Goal: Task Accomplishment & Management: Use online tool/utility

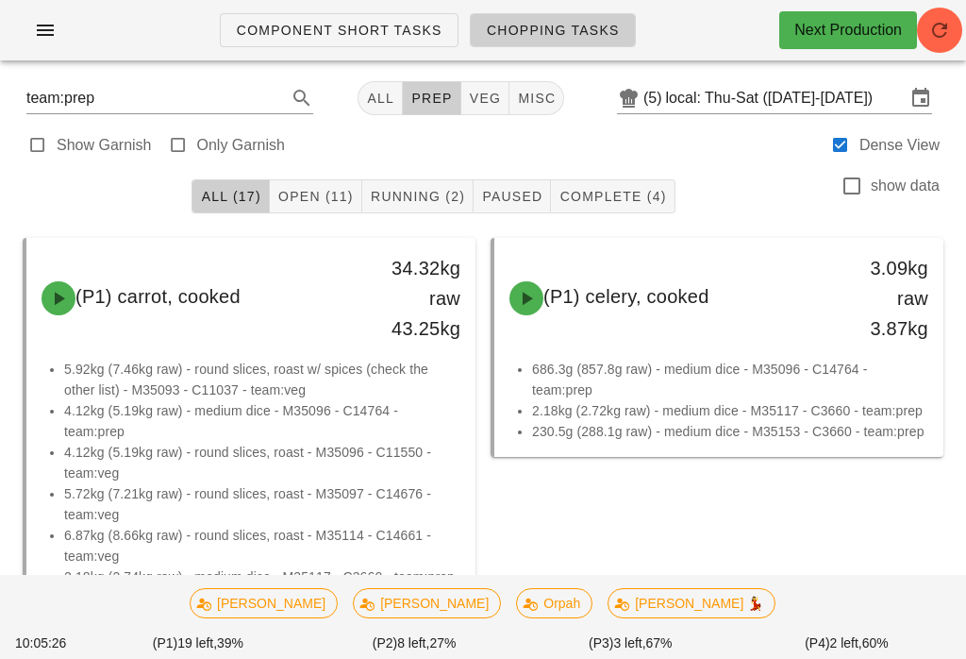
click at [526, 25] on span "Chopping Tasks" at bounding box center [553, 30] width 134 height 15
click at [468, 86] on button "veg" at bounding box center [485, 98] width 49 height 34
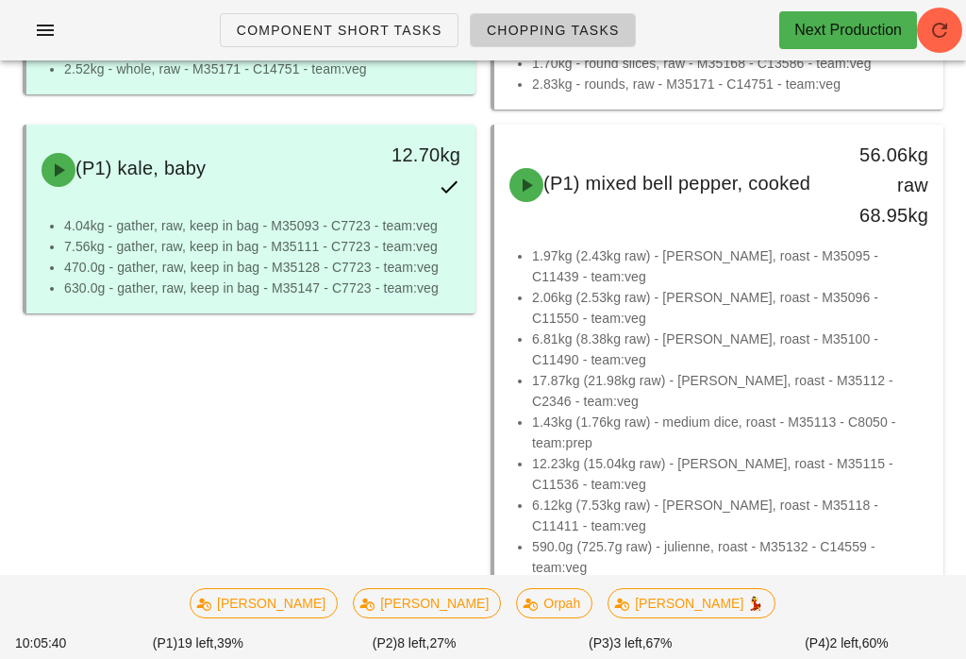
scroll to position [1480, 0]
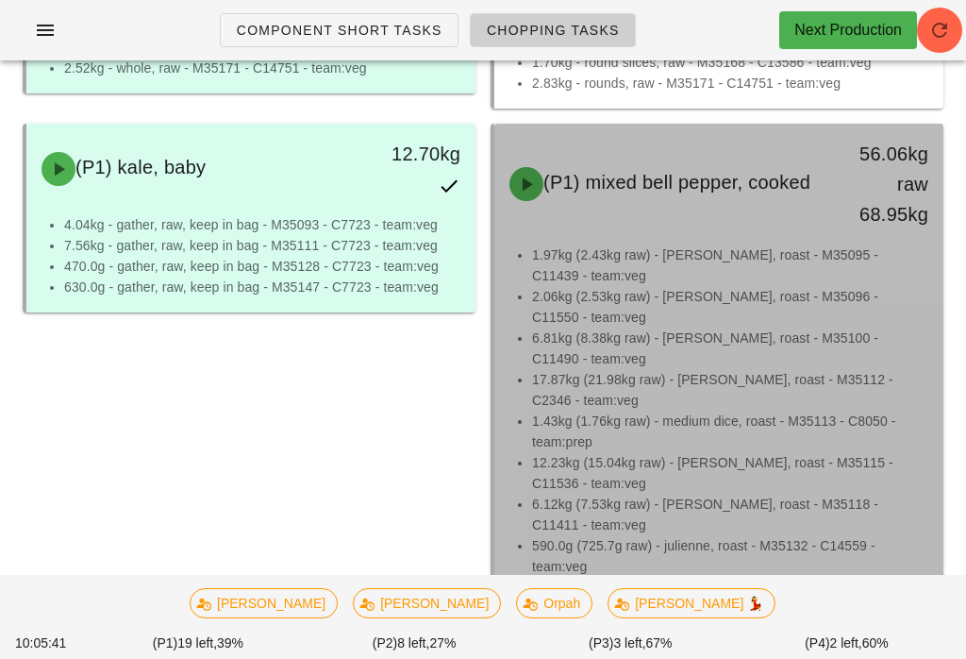
click at [719, 419] on li "1.43kg (1.76kg raw) - medium dice, roast - M35113 - C8050 - team:prep" at bounding box center [730, 431] width 396 height 42
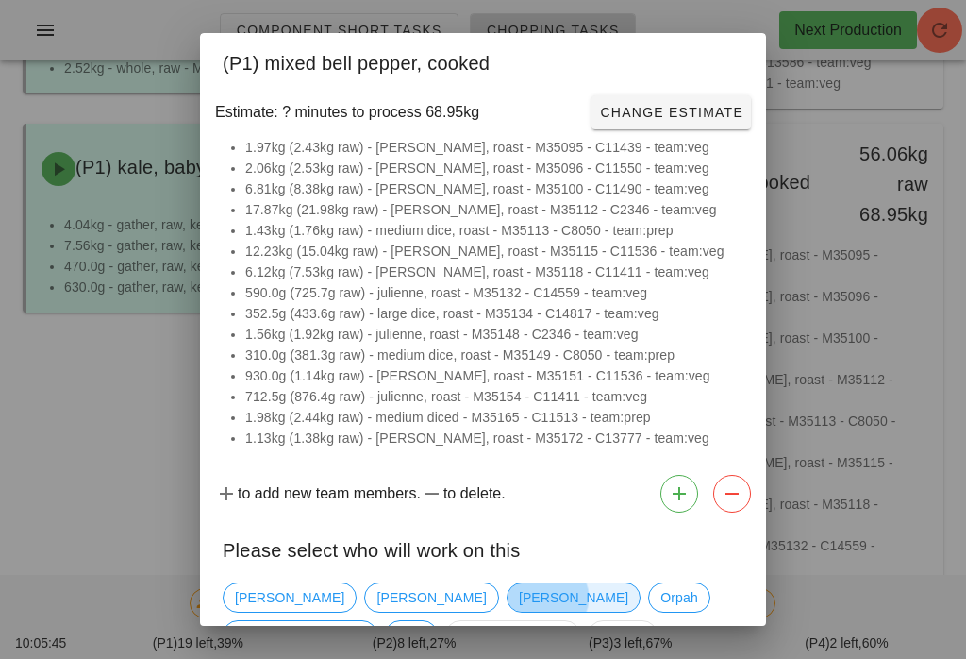
click at [519, 584] on span "[PERSON_NAME]" at bounding box center [573, 597] width 109 height 28
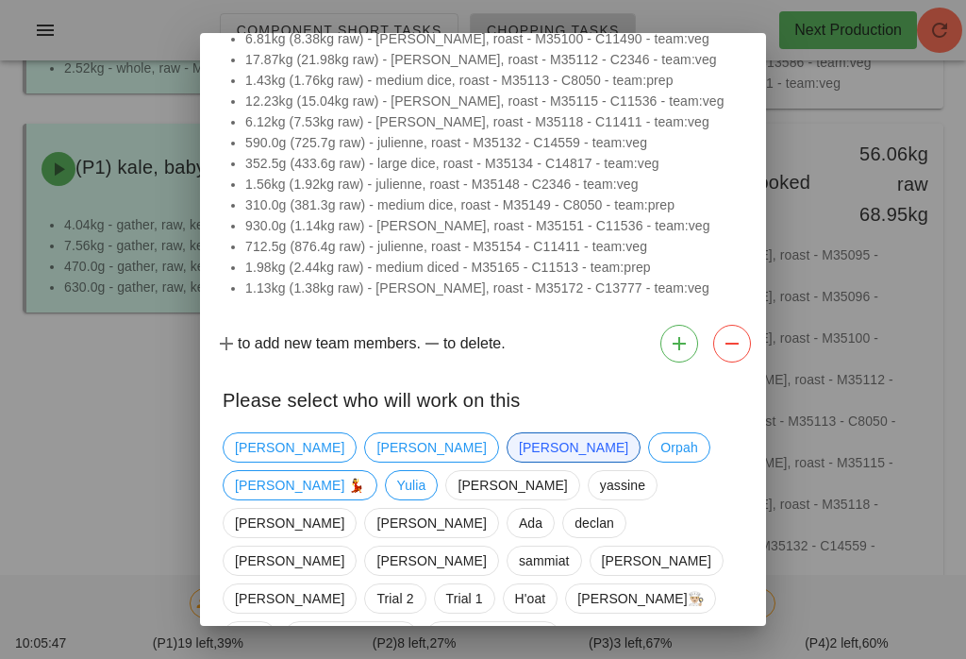
scroll to position [149, 0]
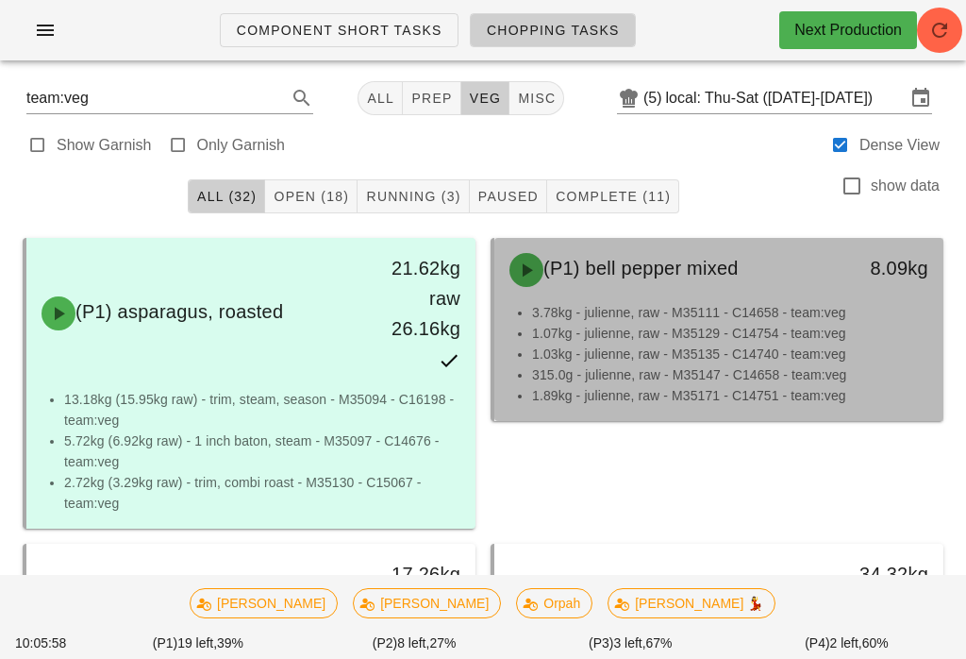
click at [739, 312] on li "3.78kg - julienne, raw - M35111 - C14658 - team:veg" at bounding box center [730, 312] width 396 height 21
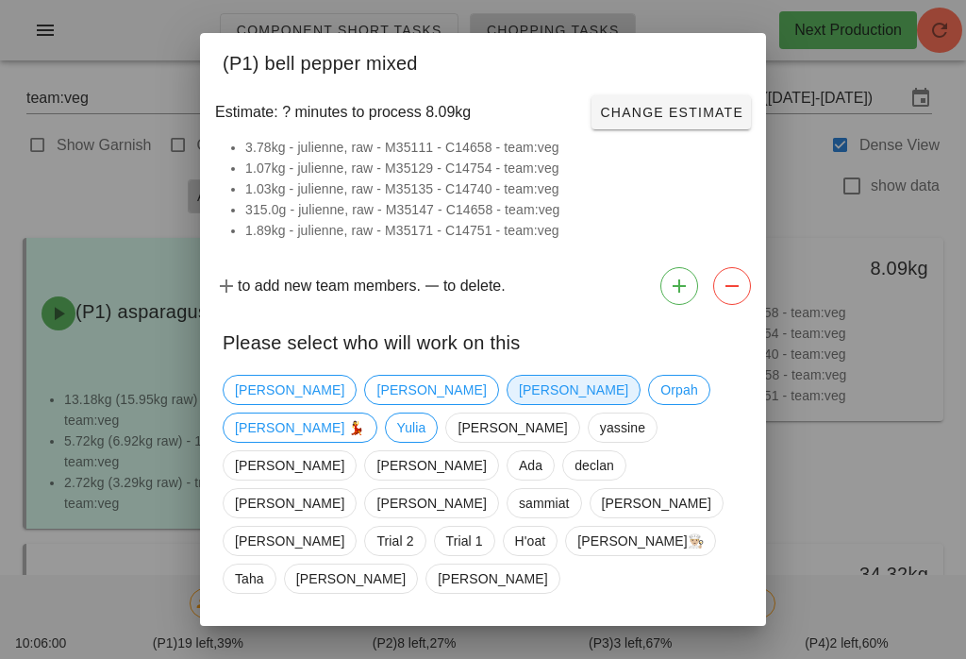
click at [519, 404] on span "[PERSON_NAME]" at bounding box center [573, 390] width 109 height 28
click at [404, 384] on div "[PERSON_NAME] [PERSON_NAME] [PERSON_NAME] 💃 [PERSON_NAME] [PERSON_NAME] [PERSON…" at bounding box center [483, 484] width 521 height 234
click at [519, 399] on span "[PERSON_NAME]" at bounding box center [573, 390] width 109 height 28
click at [663, 620] on div "Close Confirm Start" at bounding box center [483, 644] width 566 height 49
click at [519, 393] on span "[PERSON_NAME]" at bounding box center [573, 390] width 109 height 28
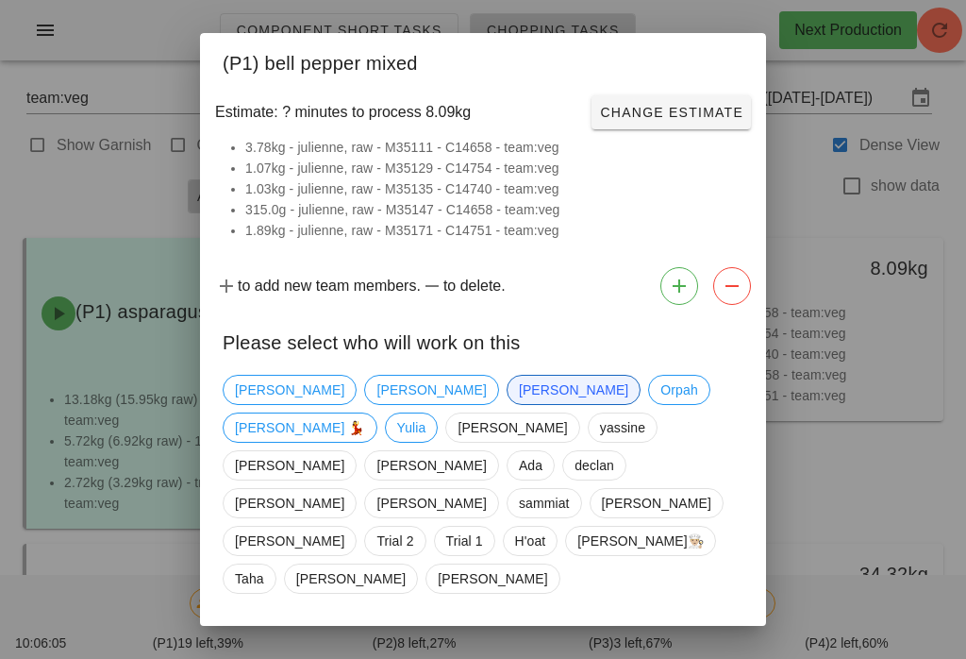
click at [677, 637] on span "Confirm Start" at bounding box center [682, 644] width 124 height 15
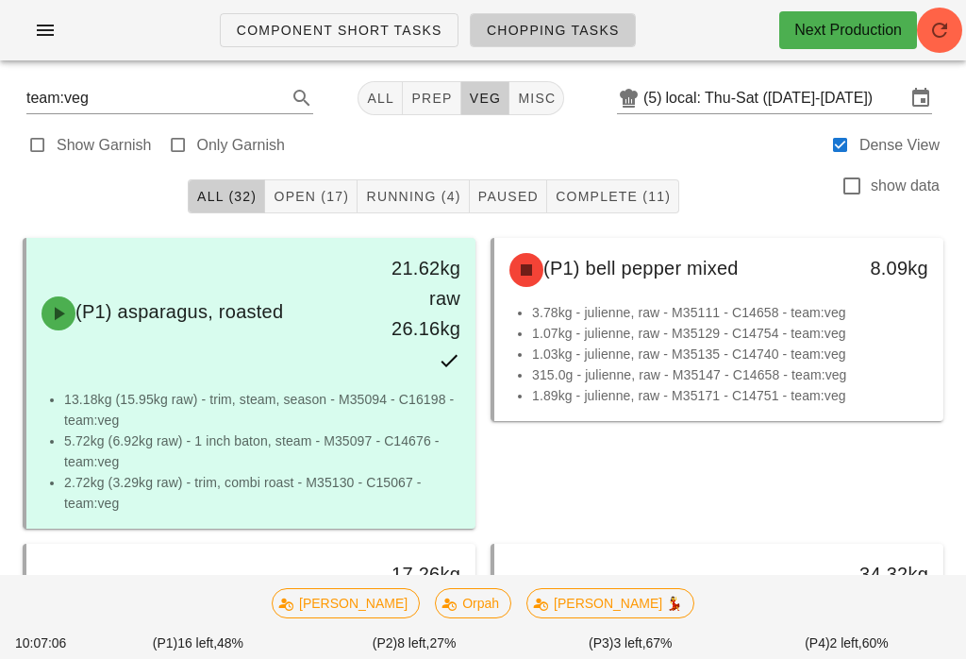
click at [408, 182] on button "Running (4)" at bounding box center [413, 196] width 111 height 34
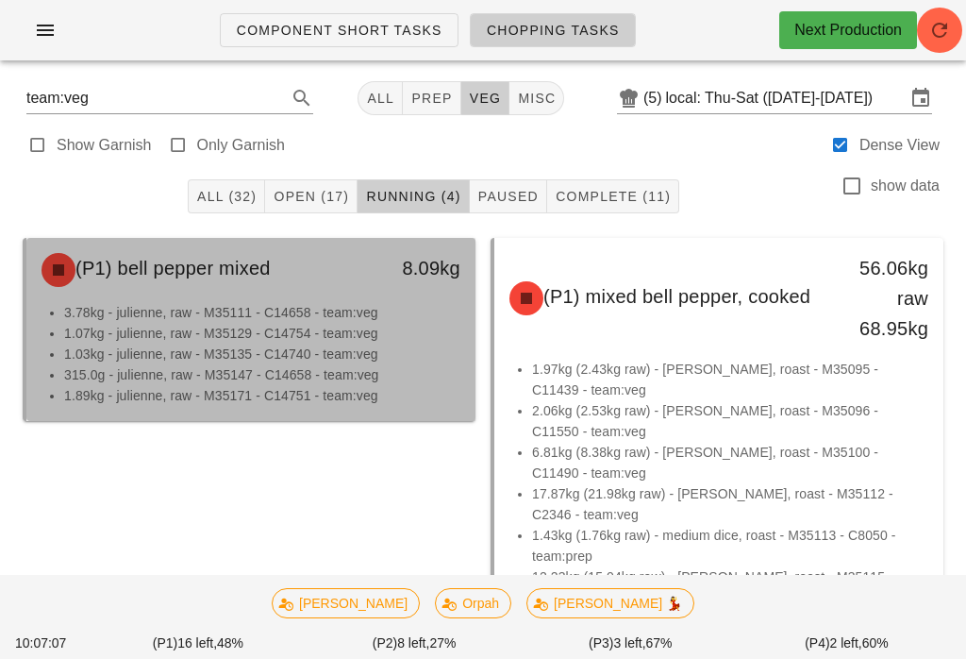
click at [259, 344] on li "1.03kg - julienne, raw - M35135 - C14740 - team:veg" at bounding box center [262, 353] width 396 height 21
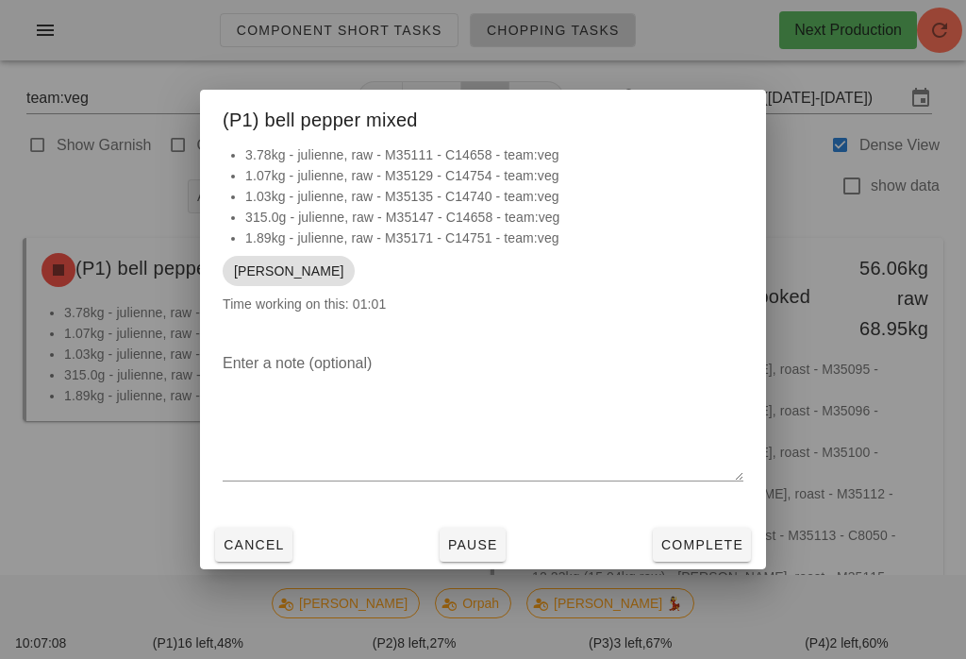
click at [476, 549] on span "Pause" at bounding box center [472, 544] width 51 height 15
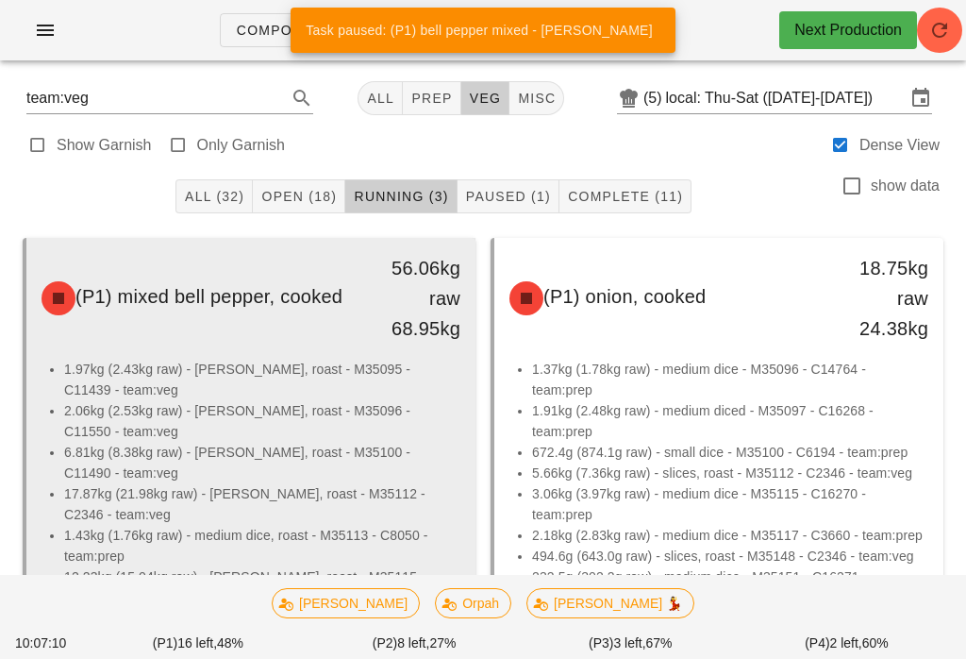
click at [271, 405] on li "2.06kg (2.53kg raw) - [PERSON_NAME], roast - M35096 - C11550 - team:veg" at bounding box center [262, 421] width 396 height 42
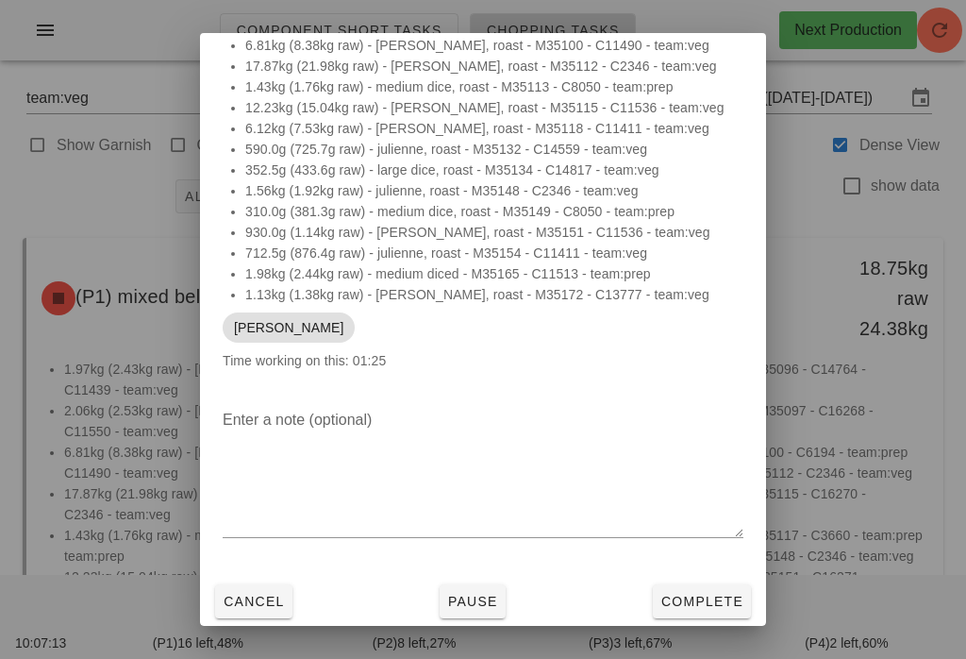
scroll to position [94, 0]
click at [479, 602] on span "Pause" at bounding box center [472, 600] width 51 height 15
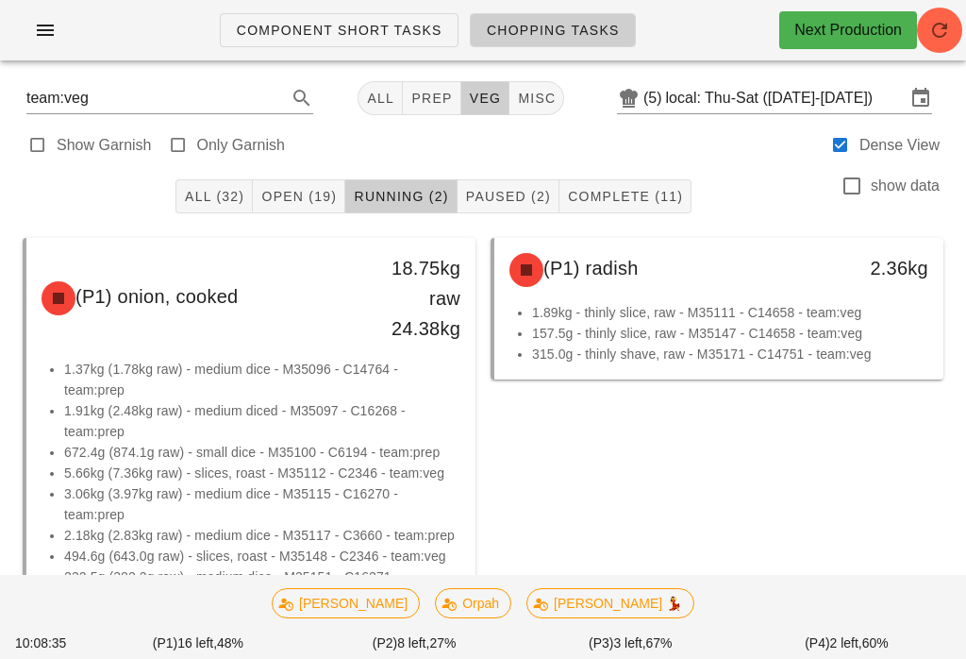
click at [293, 182] on button "Open (19)" at bounding box center [299, 196] width 92 height 34
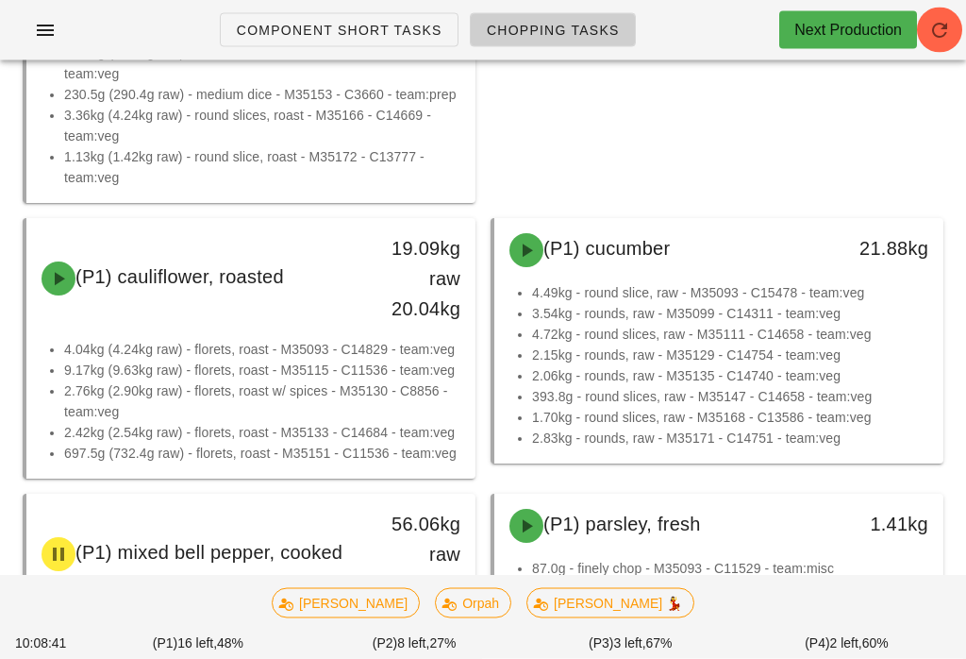
scroll to position [815, 0]
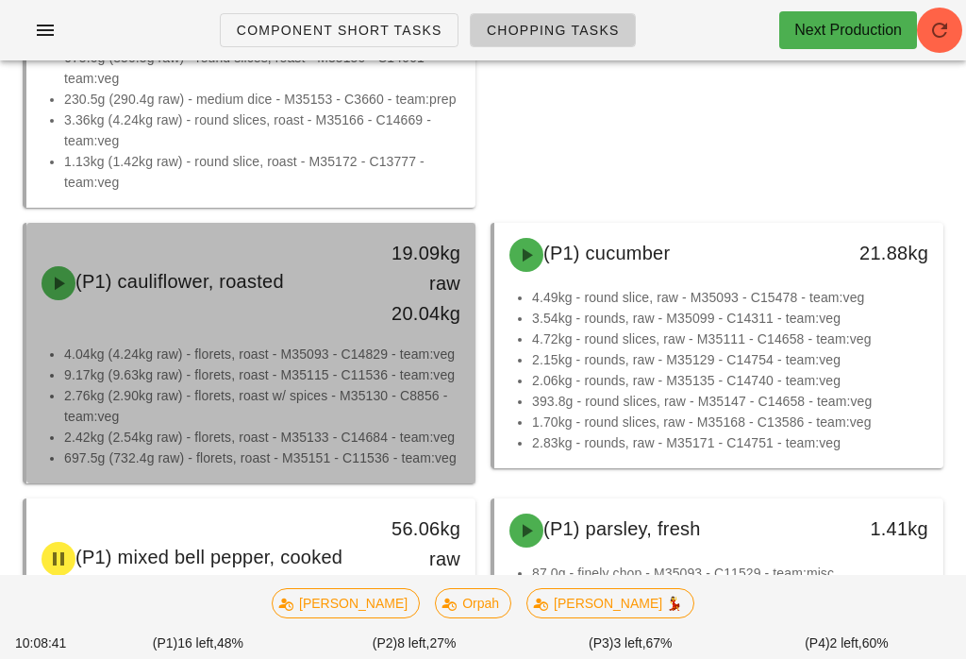
click at [241, 370] on li "9.17kg (9.63kg raw) - florets, roast - M35115 - C11536 - team:veg" at bounding box center [262, 374] width 396 height 21
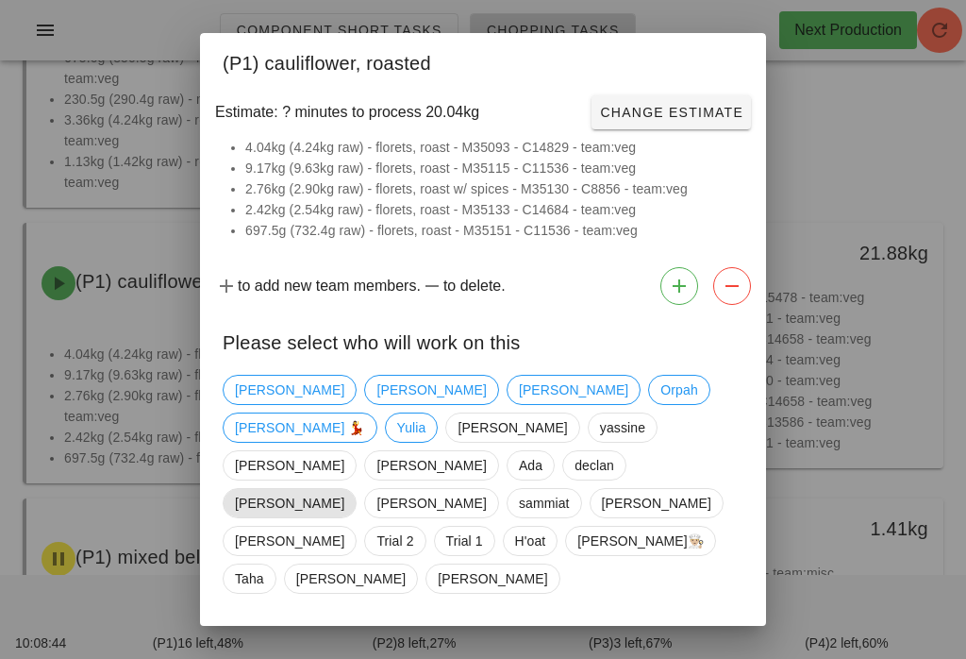
click at [344, 489] on span "[PERSON_NAME]" at bounding box center [289, 503] width 109 height 28
click at [696, 637] on span "Confirm Start" at bounding box center [682, 644] width 124 height 15
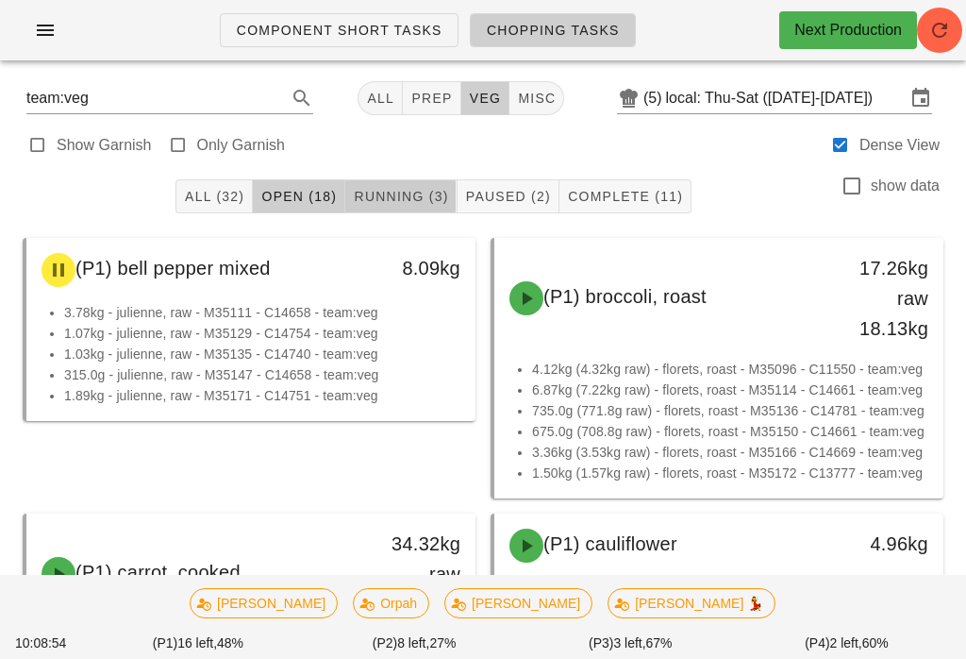
click at [415, 189] on span "Running (3)" at bounding box center [400, 196] width 95 height 15
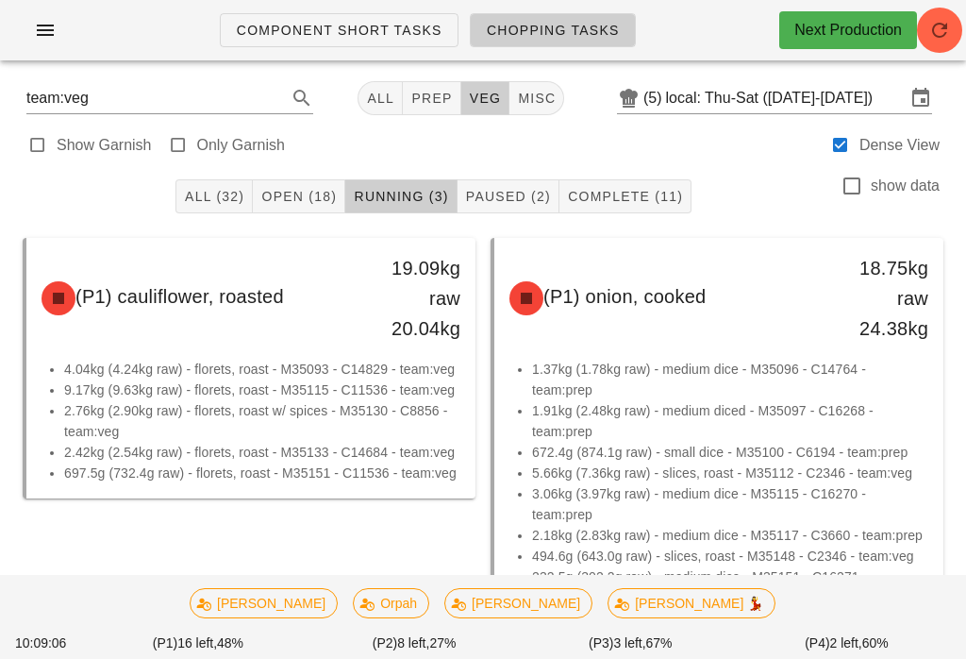
click at [292, 190] on span "Open (18)" at bounding box center [298, 196] width 76 height 15
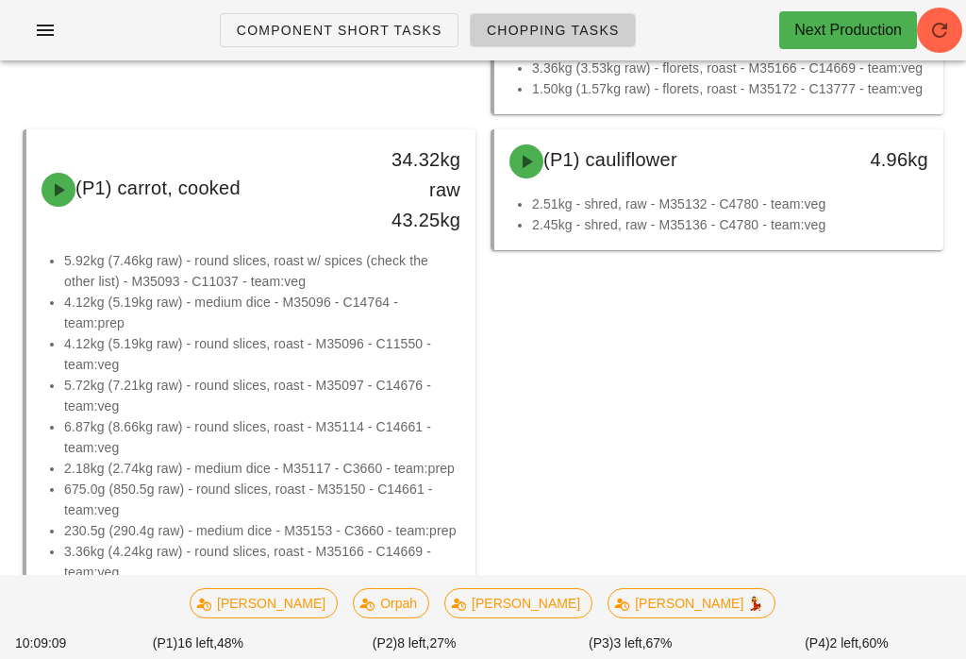
scroll to position [389, 0]
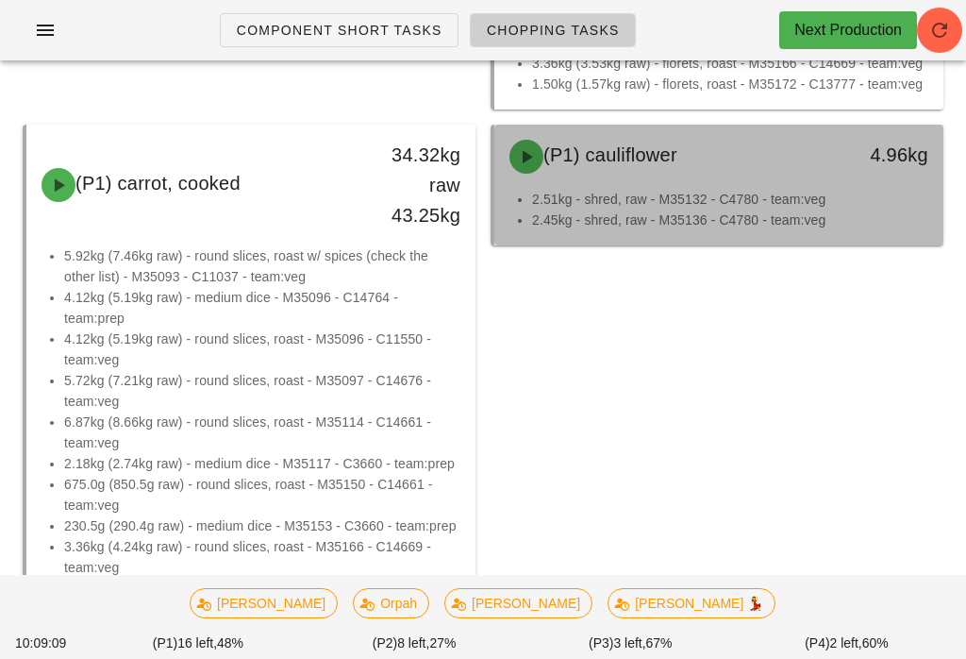
click at [672, 154] on span "(P1) cauliflower" at bounding box center [610, 154] width 134 height 21
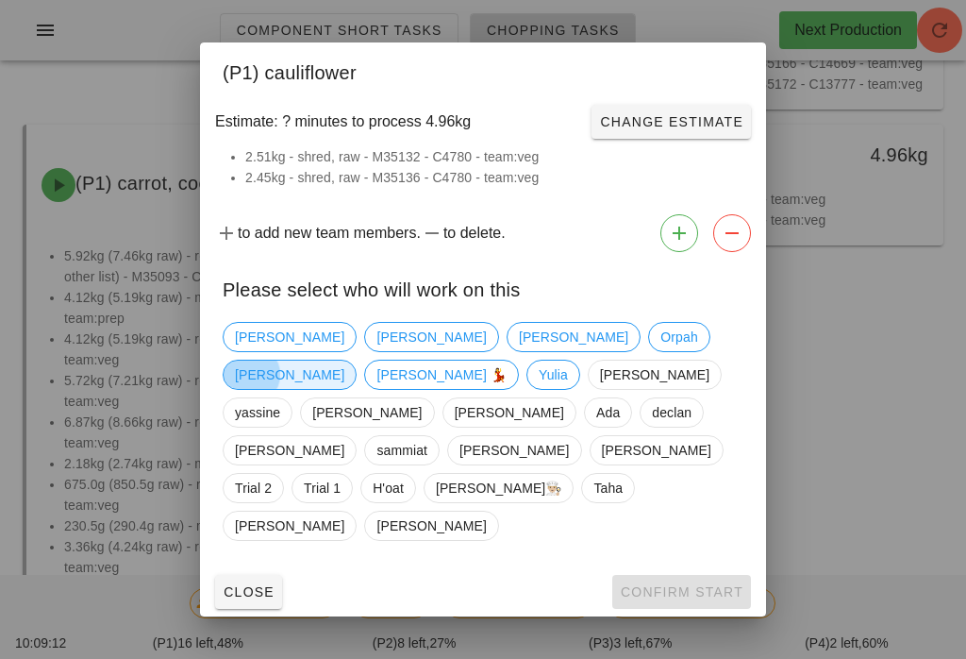
click at [344, 378] on span "[PERSON_NAME]" at bounding box center [289, 374] width 109 height 28
click at [660, 575] on button "Confirm Start" at bounding box center [681, 592] width 139 height 34
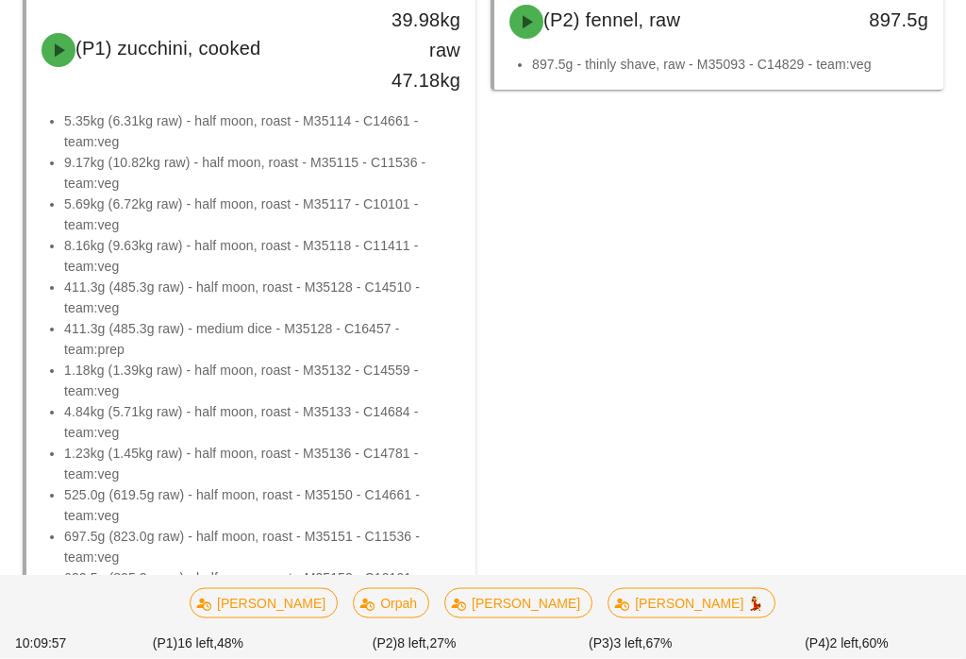
scroll to position [2031, 0]
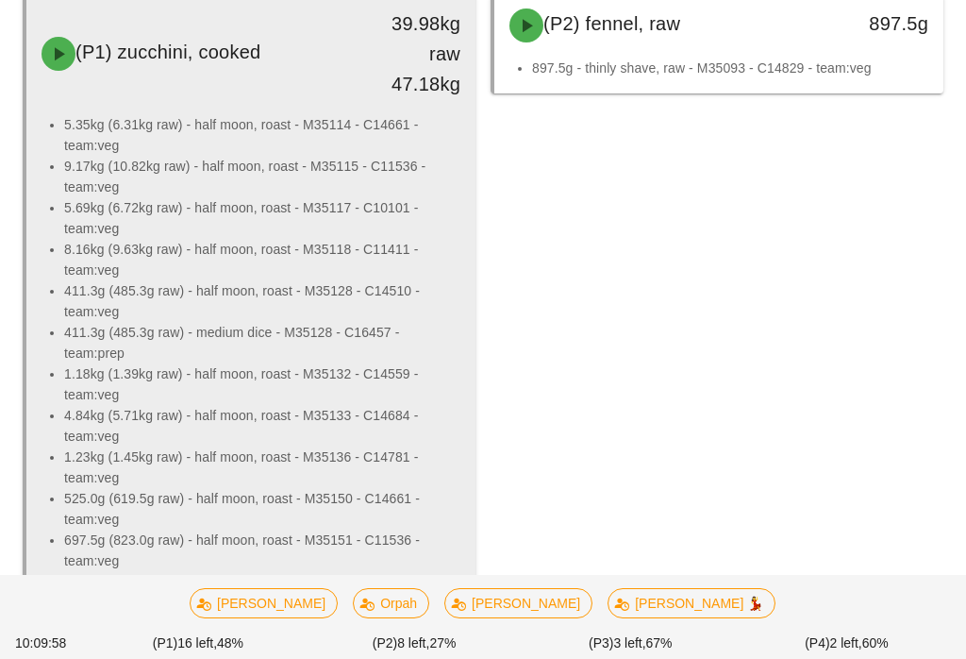
click at [270, 320] on li "411.3g (485.3g raw) - half moon, roast - M35128 - C14510 - team:veg" at bounding box center [262, 301] width 396 height 42
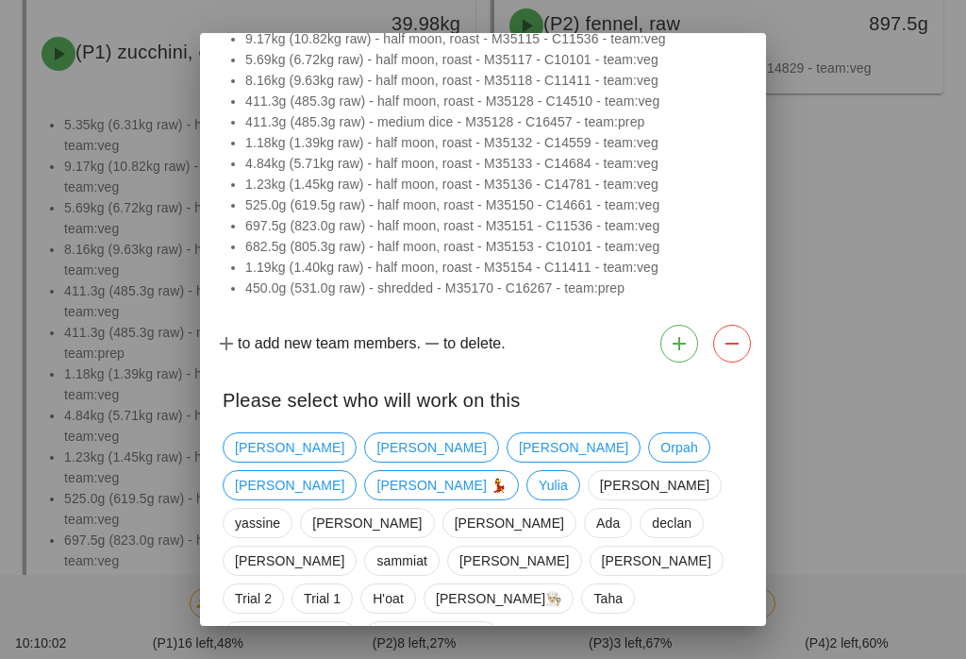
scroll to position [128, 0]
click at [376, 623] on span "[PERSON_NAME]" at bounding box center [430, 637] width 109 height 28
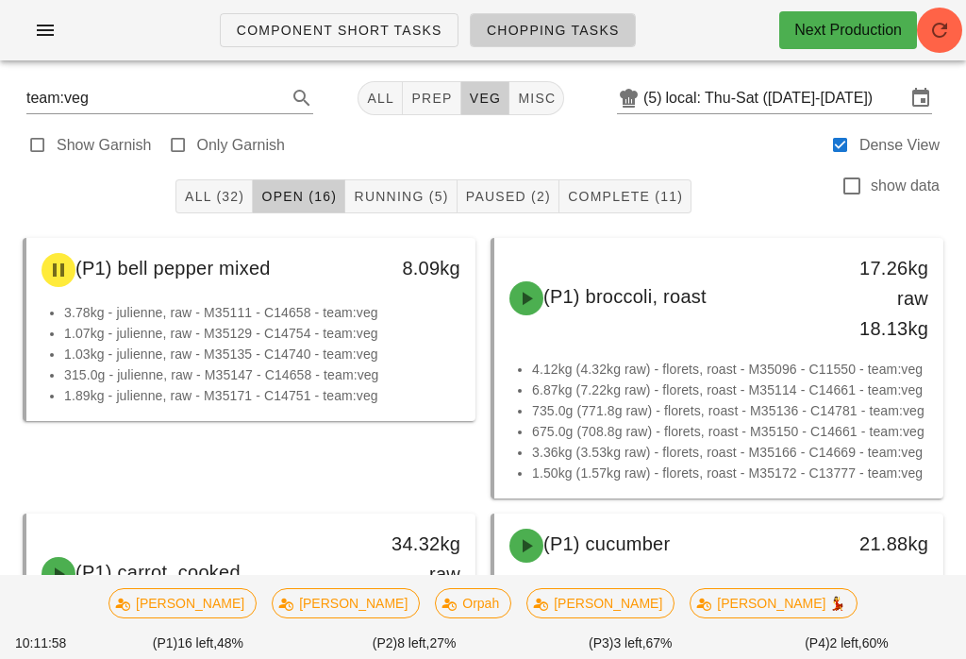
click at [388, 204] on span "Running (5)" at bounding box center [400, 196] width 95 height 15
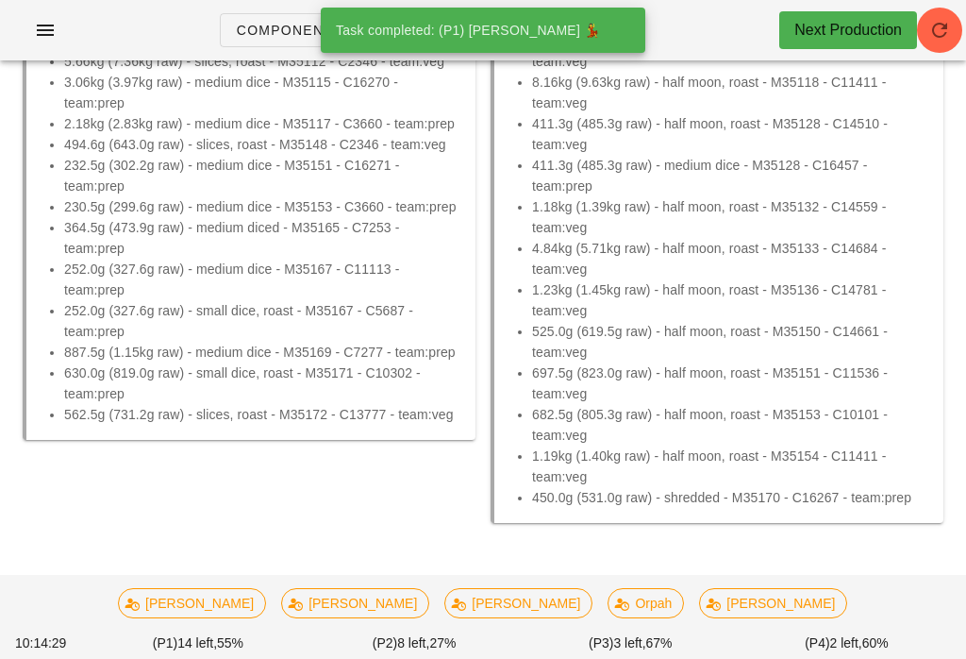
scroll to position [658, 0]
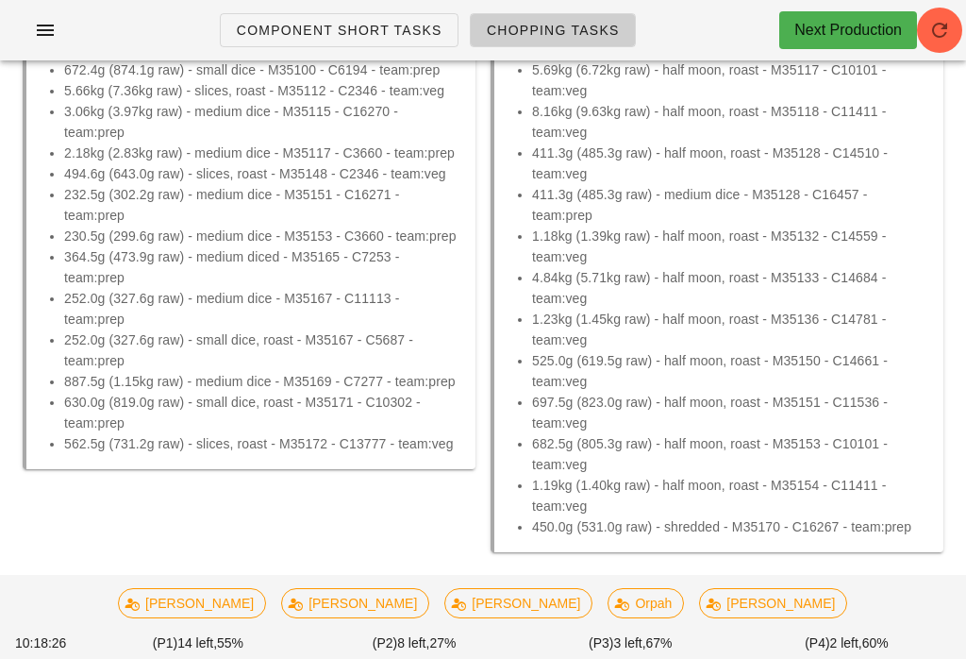
click at [629, 629] on div "[PERSON_NAME] [PERSON_NAME] [PERSON_NAME] [PERSON_NAME]" at bounding box center [483, 602] width 752 height 53
click at [621, 617] on span "Orpah" at bounding box center [647, 603] width 52 height 28
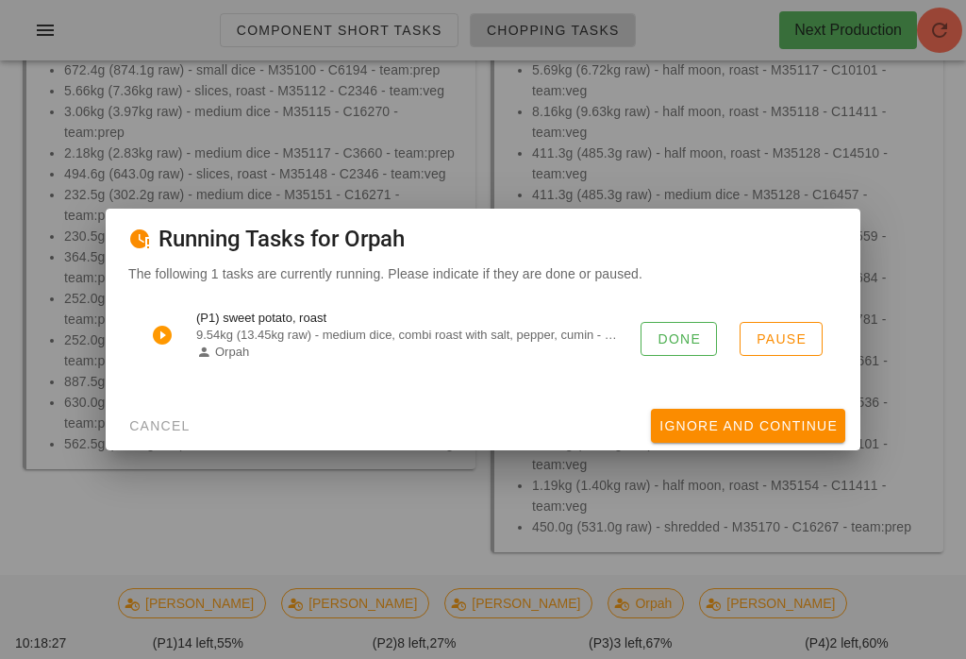
click at [616, 634] on div at bounding box center [483, 329] width 966 height 659
click at [702, 332] on div "Done Pause" at bounding box center [732, 335] width 182 height 42
click at [697, 346] on span "Done" at bounding box center [679, 338] width 44 height 15
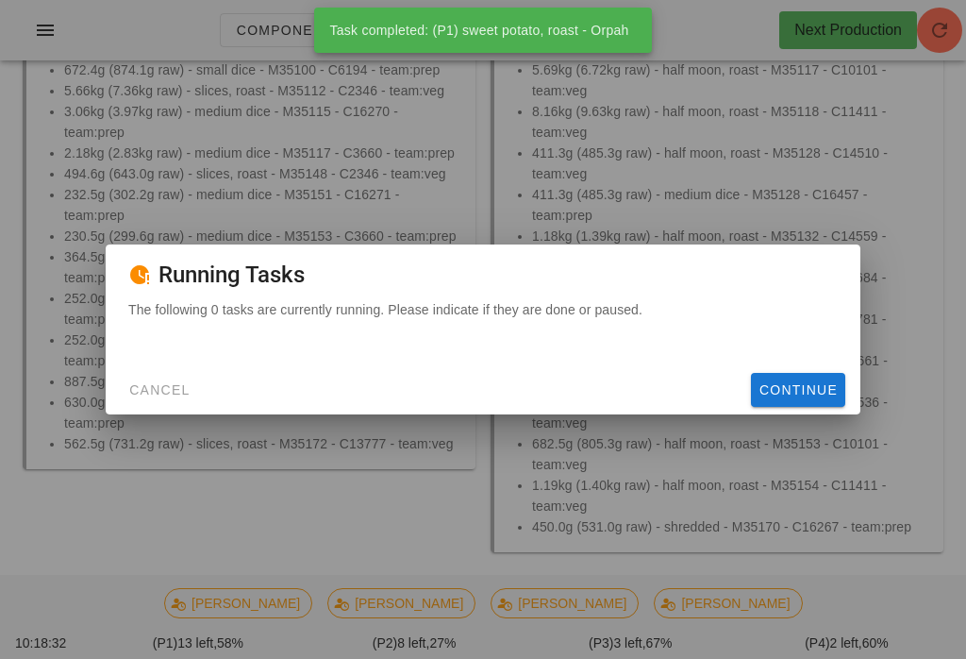
click at [185, 397] on span "Cancel" at bounding box center [159, 389] width 62 height 15
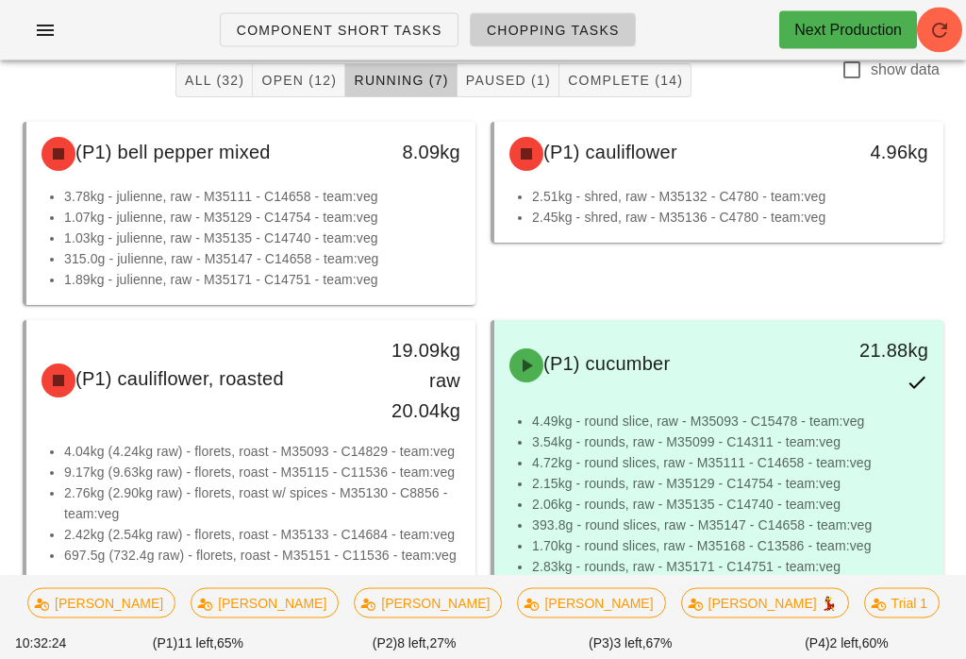
scroll to position [0, 0]
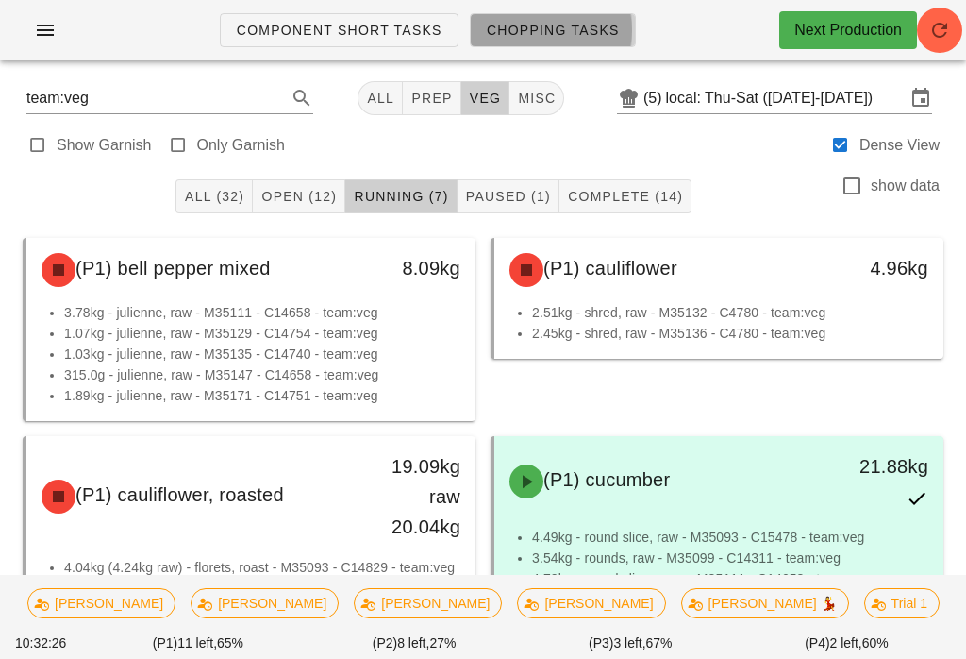
click at [587, 31] on span "Chopping Tasks" at bounding box center [553, 30] width 134 height 15
click at [424, 93] on span "prep" at bounding box center [431, 98] width 42 height 15
type input "team:prep"
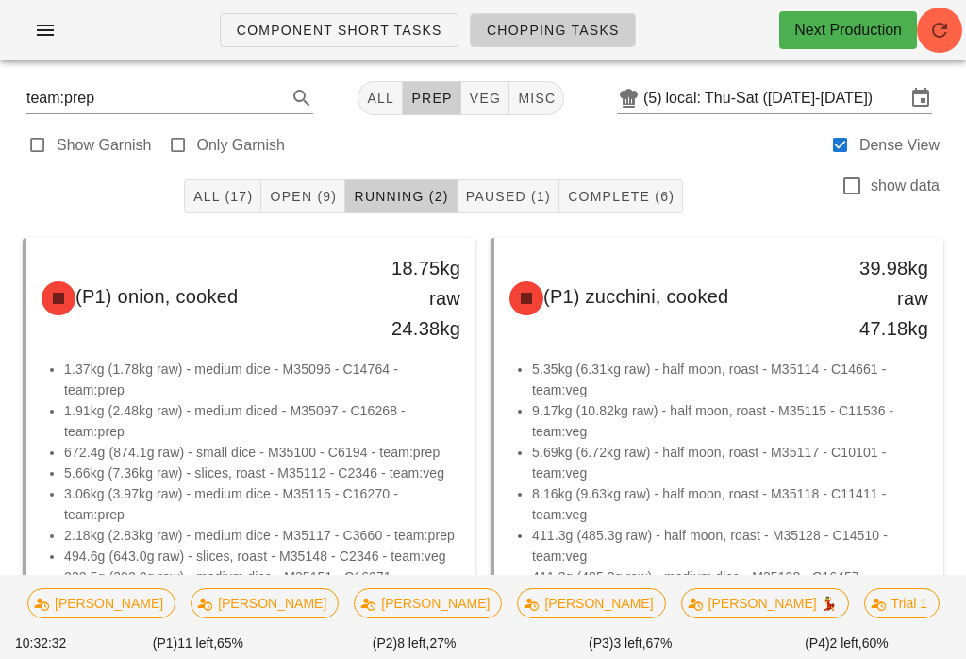
click at [374, 84] on button "All" at bounding box center [380, 98] width 45 height 34
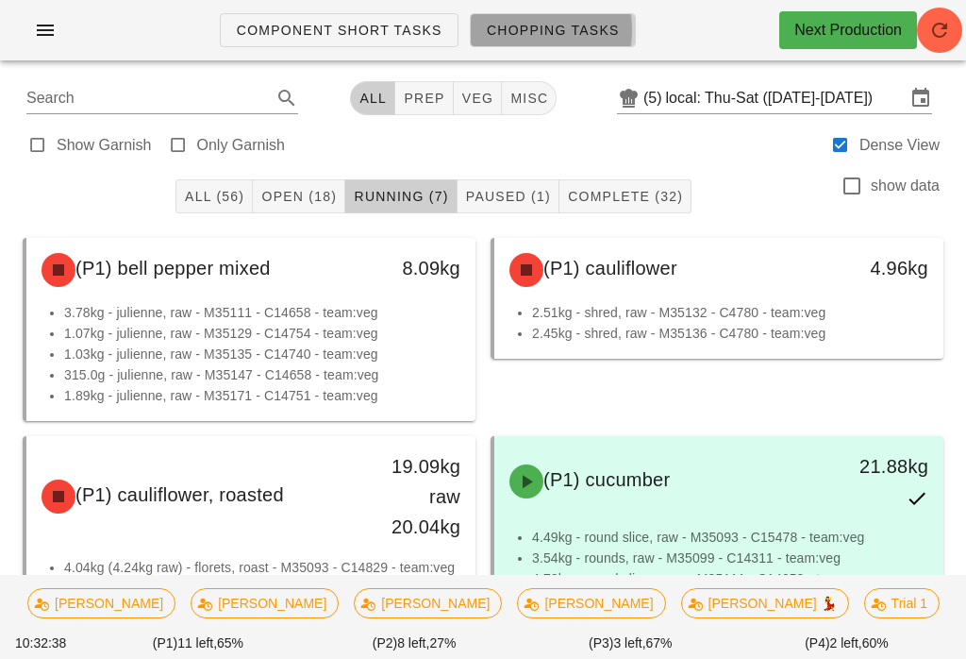
click at [563, 25] on span "Chopping Tasks" at bounding box center [553, 30] width 134 height 15
click at [245, 185] on button "All (56)" at bounding box center [213, 196] width 77 height 34
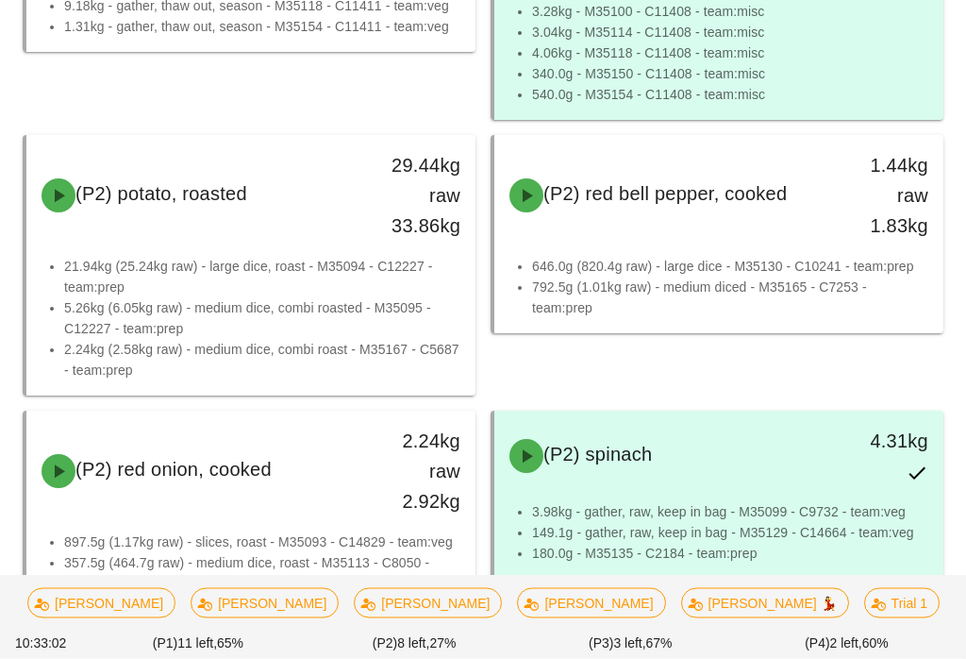
scroll to position [6350, 0]
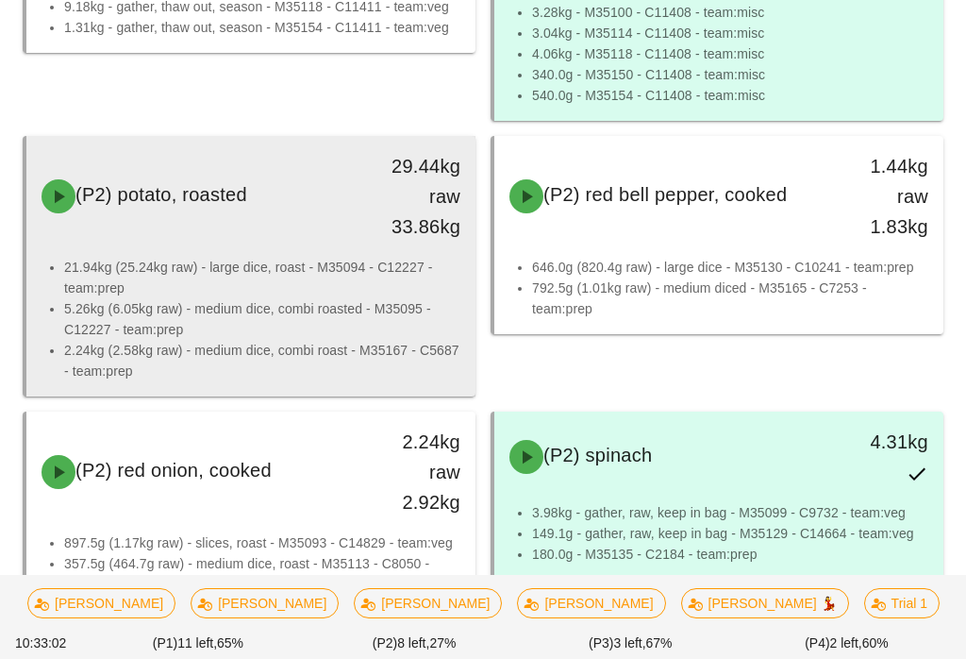
click at [327, 278] on li "21.94kg (25.24kg raw) - large dice, roast - M35094 - C12227 - team:prep" at bounding box center [262, 278] width 396 height 42
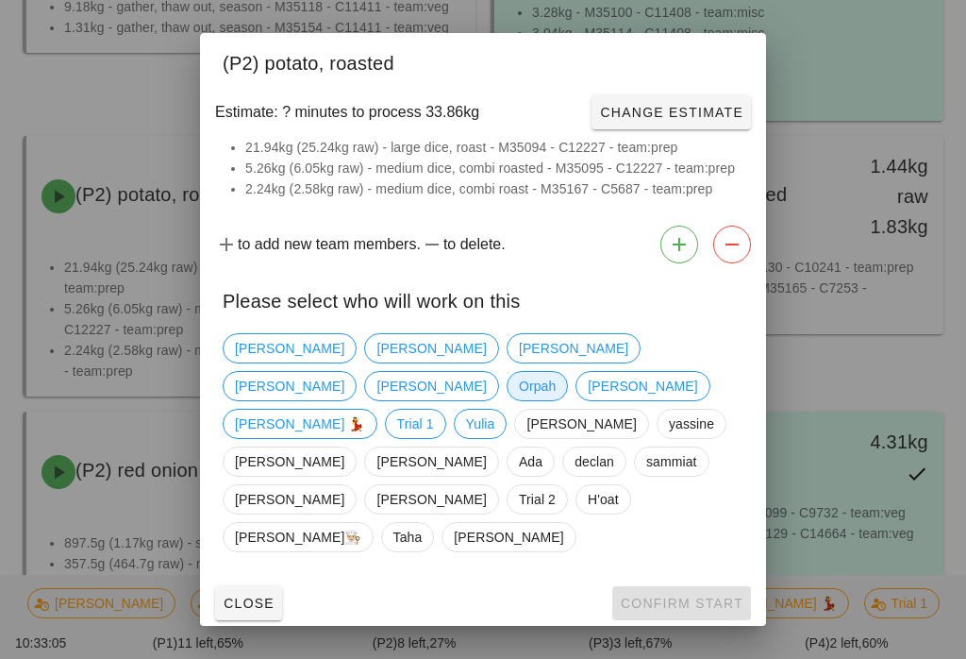
click at [556, 394] on span "Orpah" at bounding box center [537, 386] width 37 height 28
click at [719, 595] on span "Confirm Start" at bounding box center [682, 602] width 124 height 15
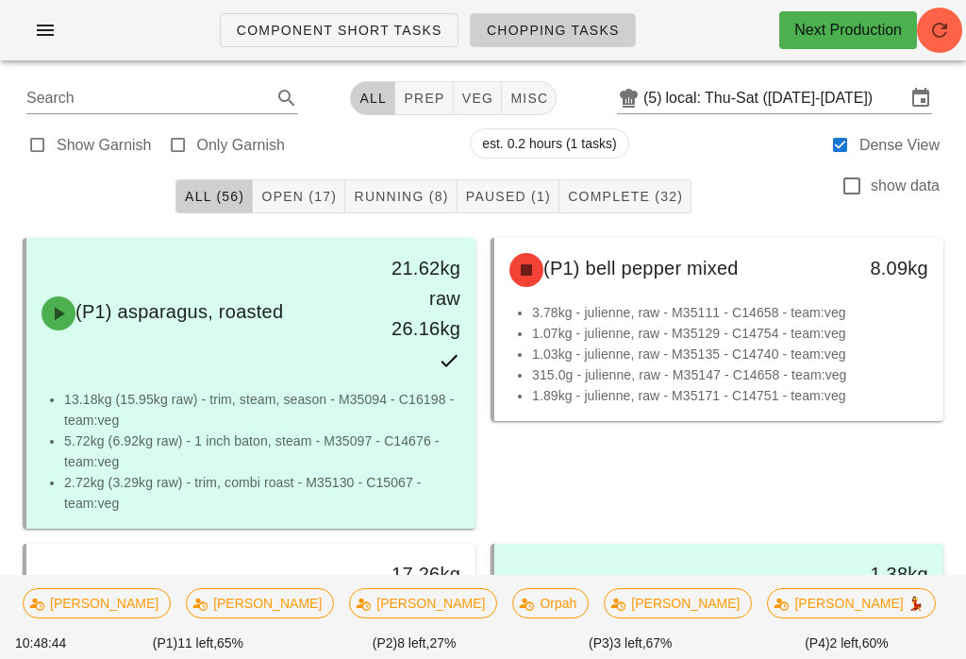
click at [410, 192] on span "Running (8)" at bounding box center [400, 196] width 95 height 15
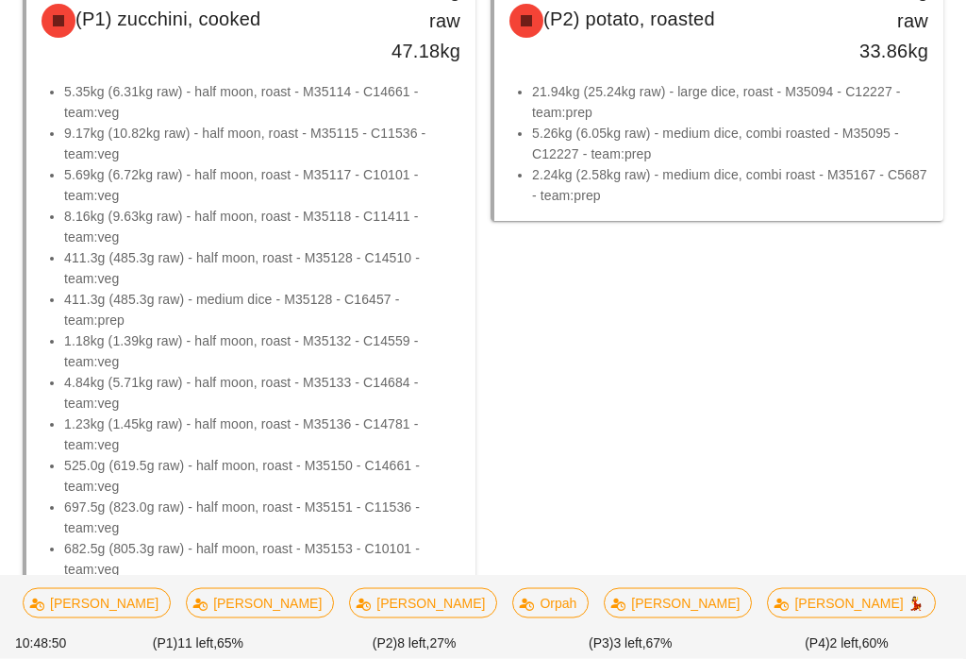
scroll to position [1392, 0]
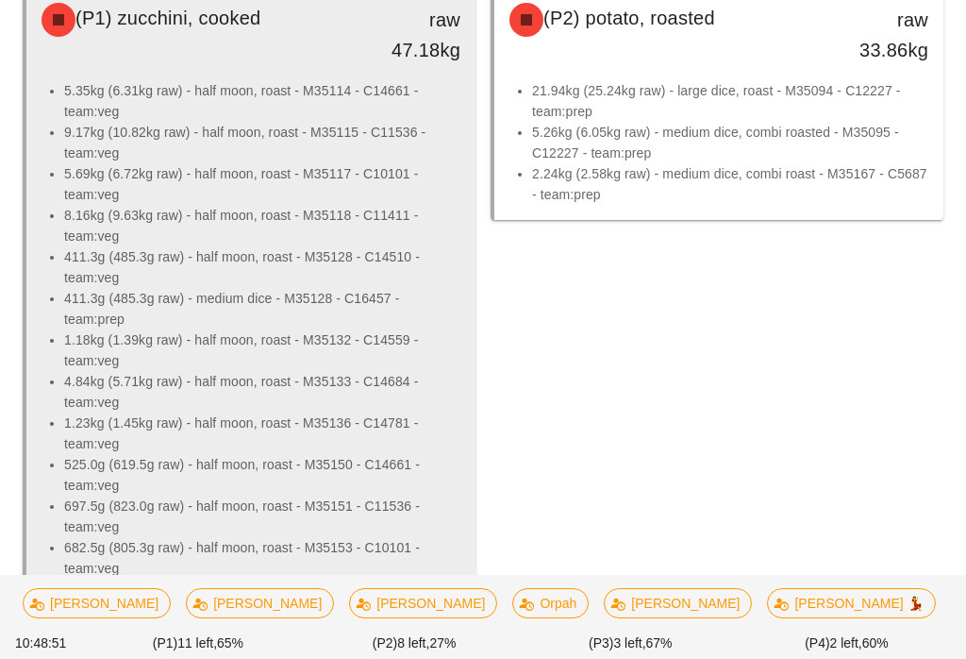
click at [282, 383] on li "4.84kg (5.71kg raw) - half moon, roast - M35133 - C14684 - team:veg" at bounding box center [262, 392] width 396 height 42
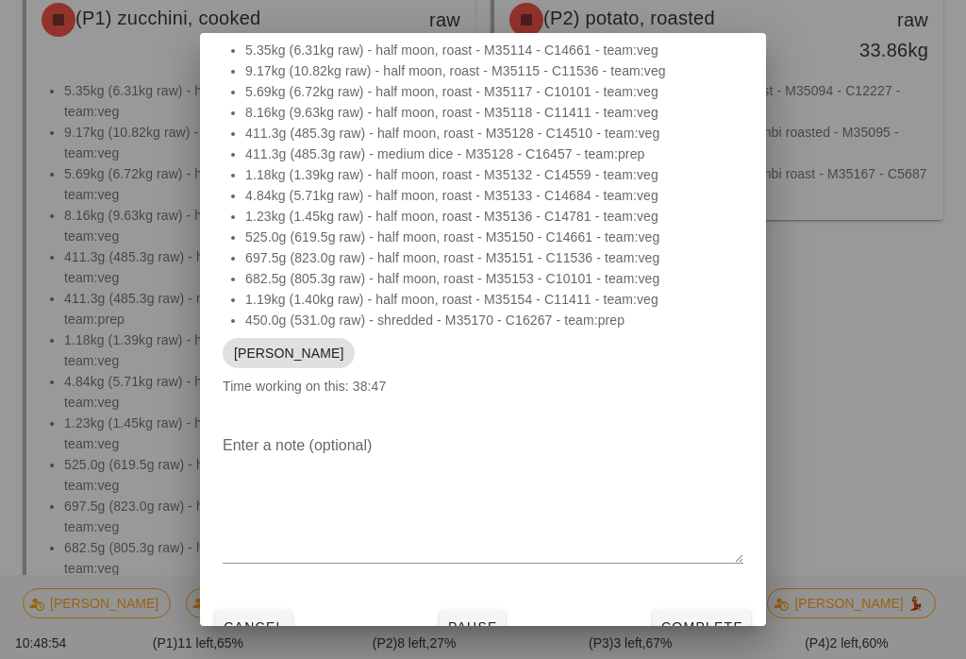
scroll to position [47, 0]
click at [702, 617] on button "Complete" at bounding box center [702, 627] width 98 height 34
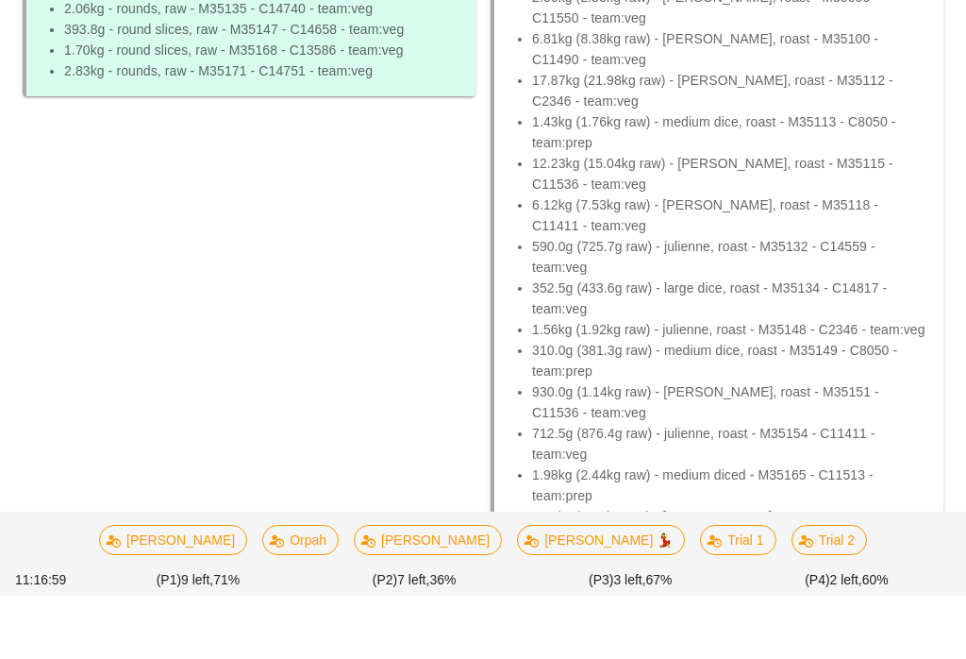
scroll to position [1173, 0]
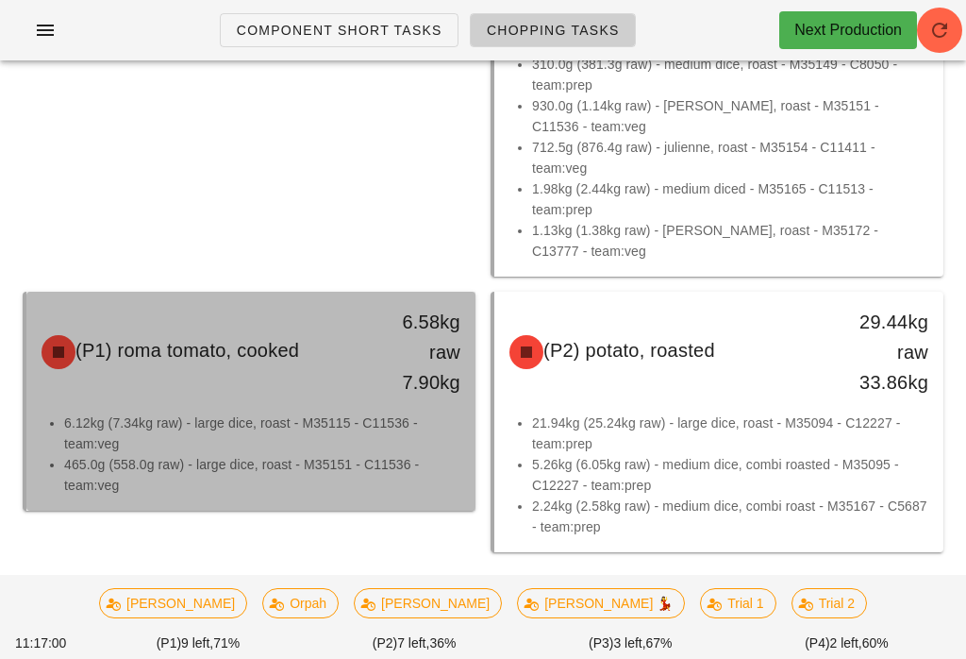
click at [417, 431] on li "6.12kg (7.34kg raw) - large dice, roast - M35115 - C11536 - team:veg" at bounding box center [262, 433] width 396 height 42
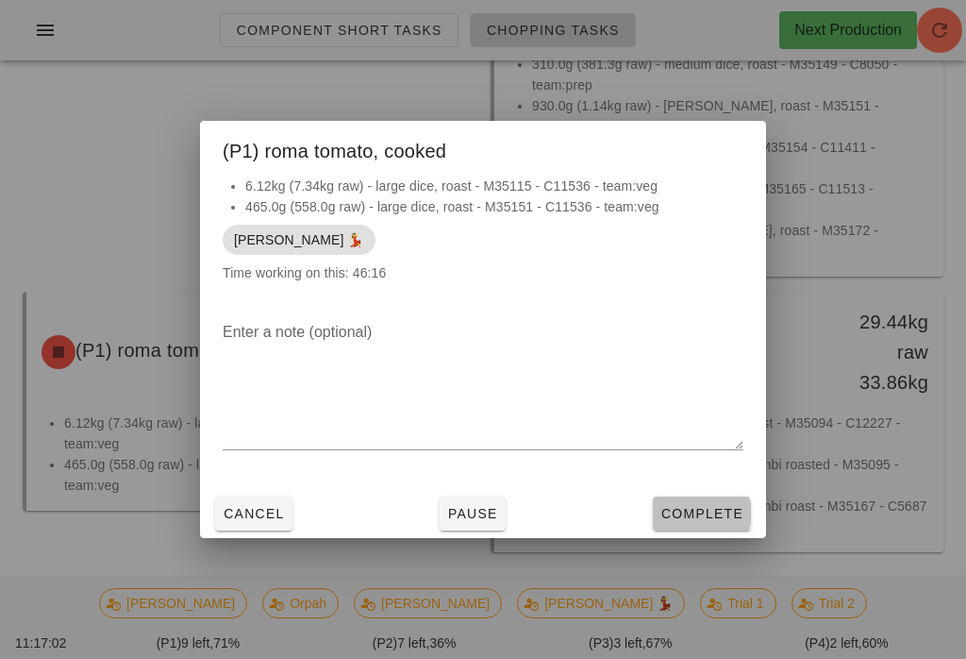
click at [730, 521] on span "Complete" at bounding box center [701, 513] width 83 height 15
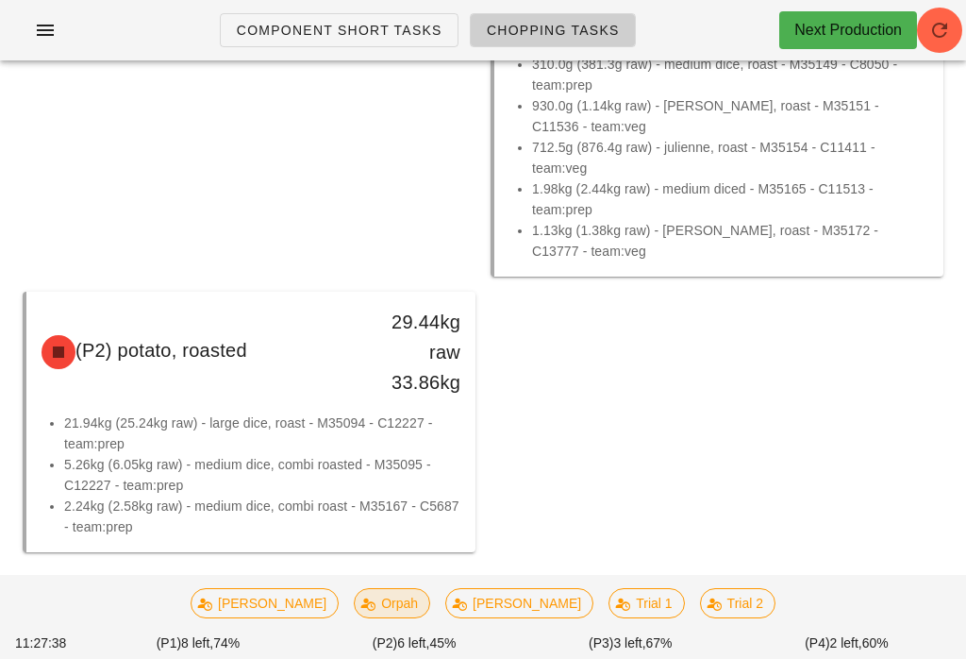
click at [374, 610] on icon at bounding box center [367, 602] width 15 height 15
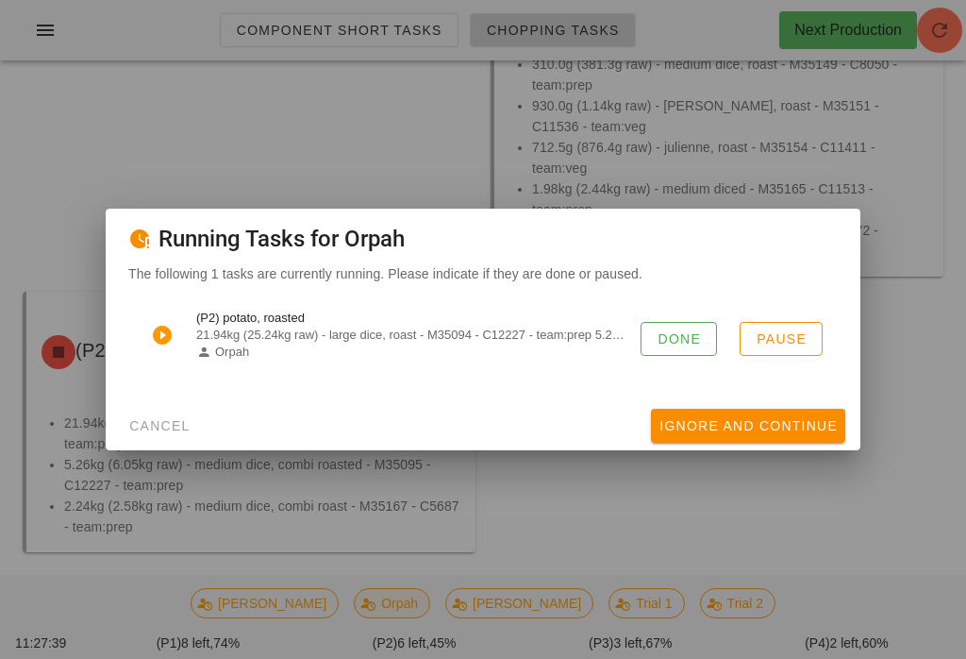
click at [672, 346] on span "Done" at bounding box center [679, 338] width 44 height 15
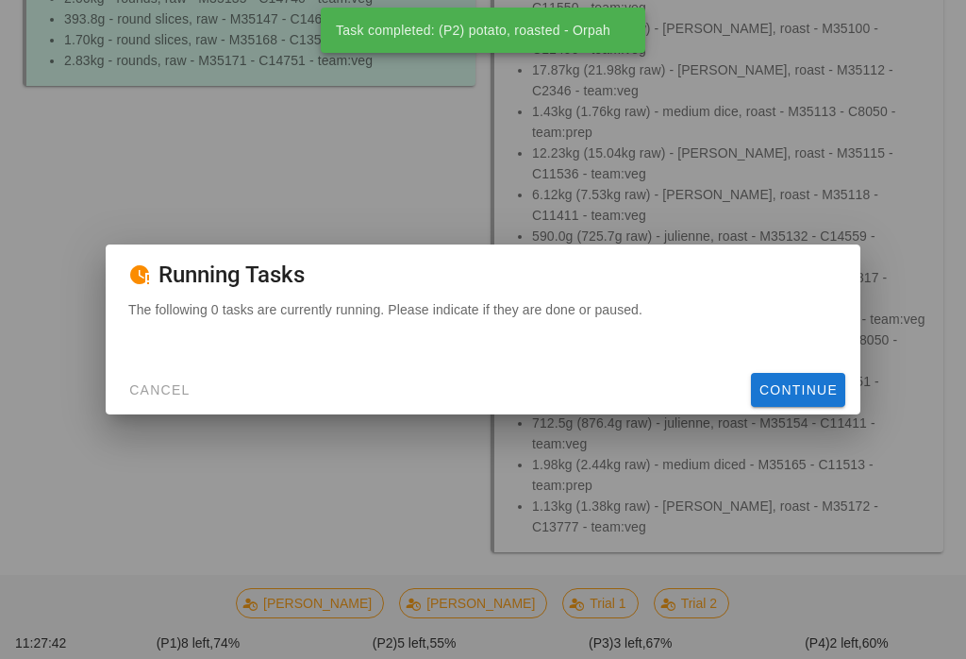
click at [178, 389] on button "Cancel" at bounding box center [159, 390] width 77 height 34
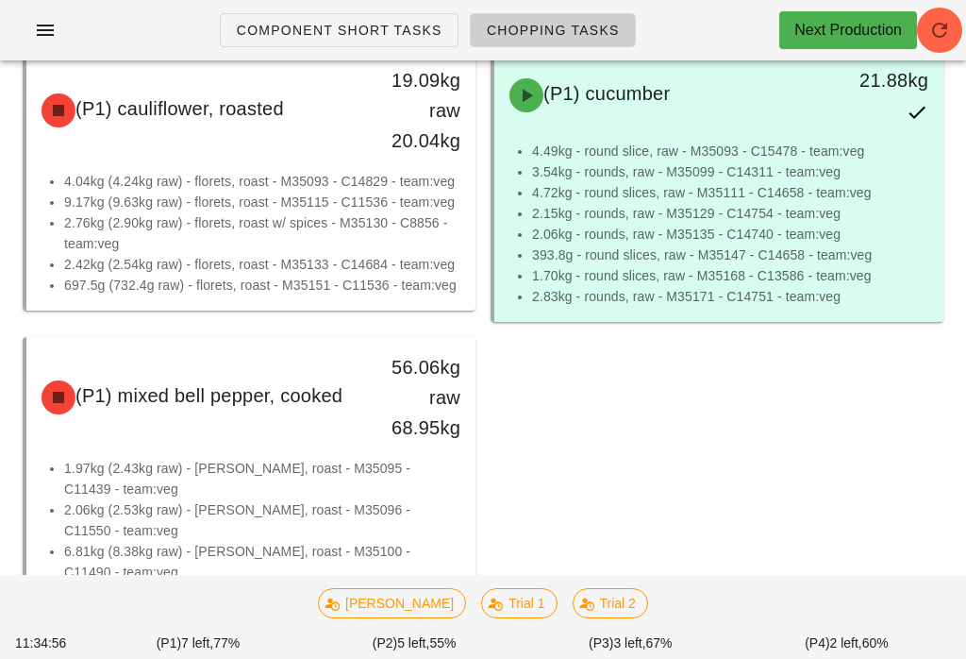
scroll to position [0, 0]
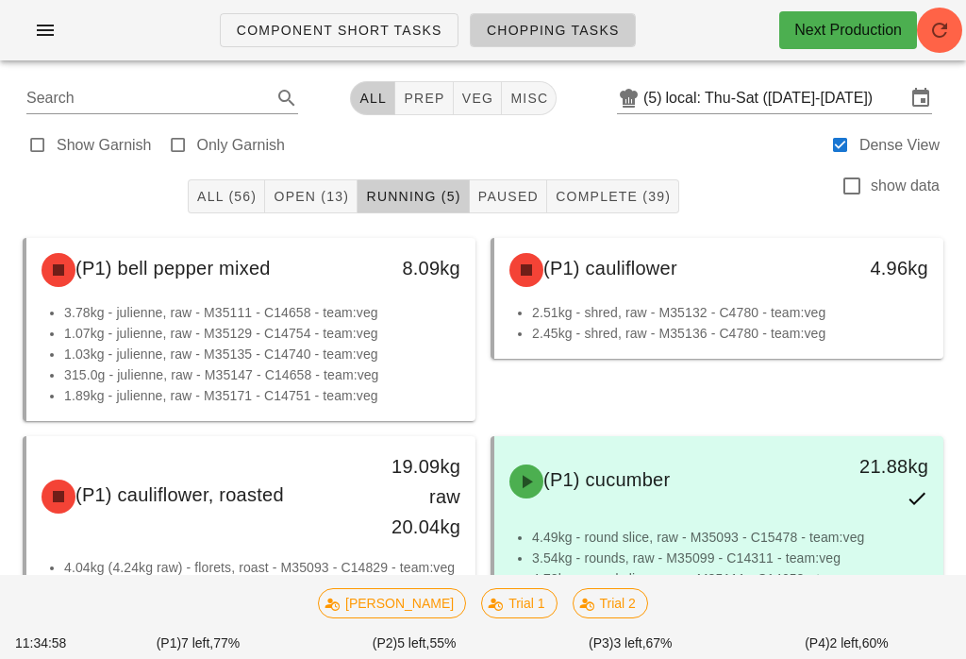
click at [431, 72] on div "Component Short Tasks Chopping Tasks Next Production" at bounding box center [483, 37] width 966 height 75
click at [413, 109] on button "prep" at bounding box center [424, 98] width 58 height 34
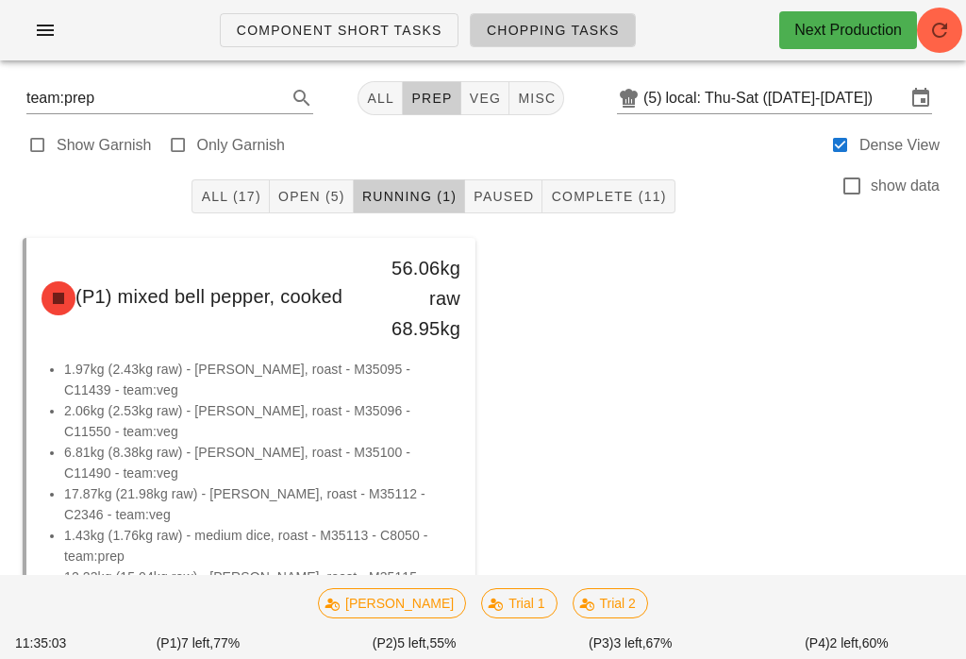
click at [480, 77] on div "team:prep All prep veg misc (5) local: Thu-Sat ([DATE]-[DATE])" at bounding box center [483, 97] width 944 height 45
click at [487, 87] on button "veg" at bounding box center [485, 98] width 49 height 34
type input "team:veg"
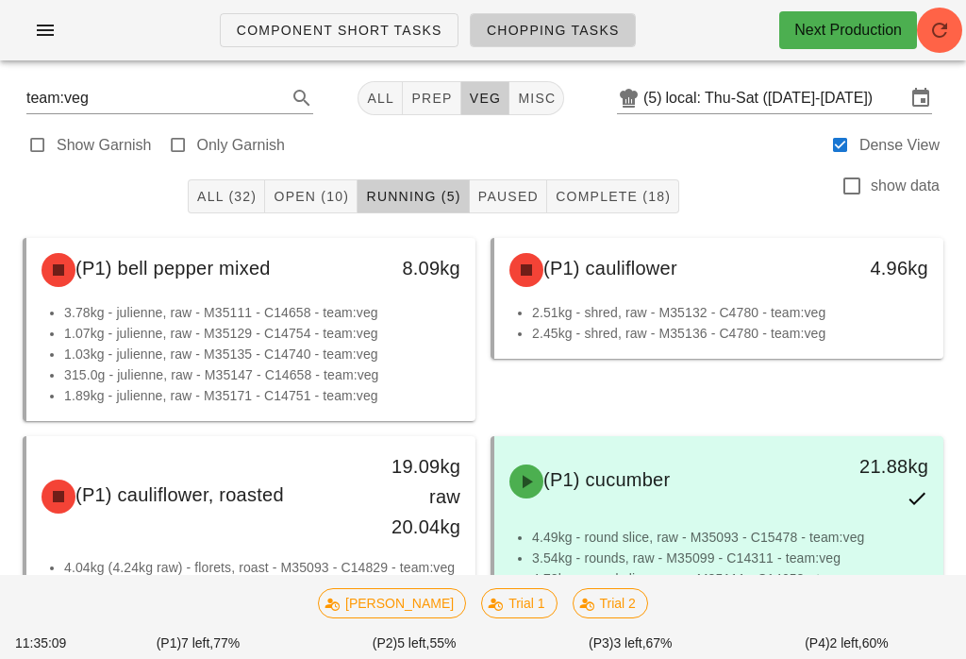
click at [368, 86] on button "All" at bounding box center [380, 98] width 45 height 34
click at [563, 16] on link "Chopping Tasks" at bounding box center [553, 30] width 166 height 34
click at [466, 87] on button "veg" at bounding box center [478, 98] width 49 height 34
click at [424, 97] on span "prep" at bounding box center [431, 98] width 42 height 15
type input "team:prep"
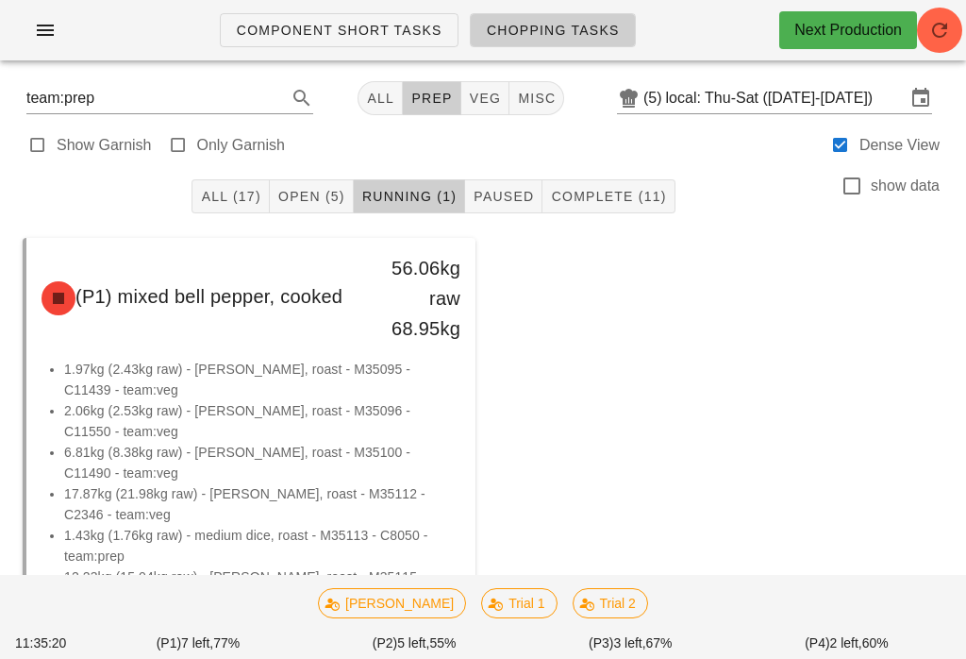
click at [363, 88] on button "All" at bounding box center [380, 98] width 45 height 34
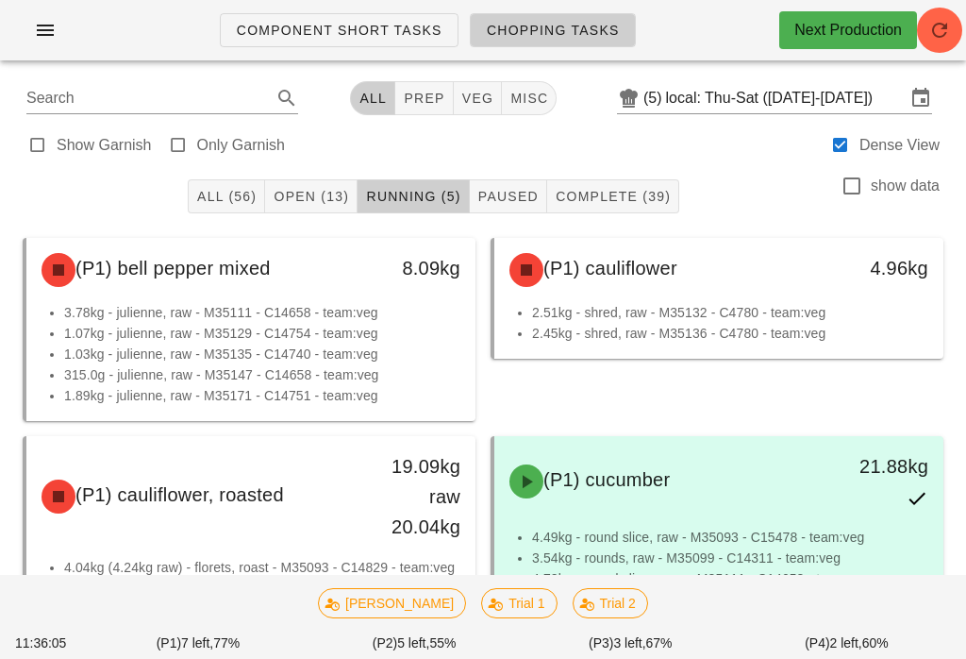
click at [579, 14] on link "Chopping Tasks" at bounding box center [553, 30] width 166 height 34
click at [593, 34] on span "Chopping Tasks" at bounding box center [553, 30] width 134 height 15
click at [467, 105] on span "veg" at bounding box center [477, 98] width 33 height 15
click at [434, 94] on span "prep" at bounding box center [431, 98] width 42 height 15
type input "team:prep"
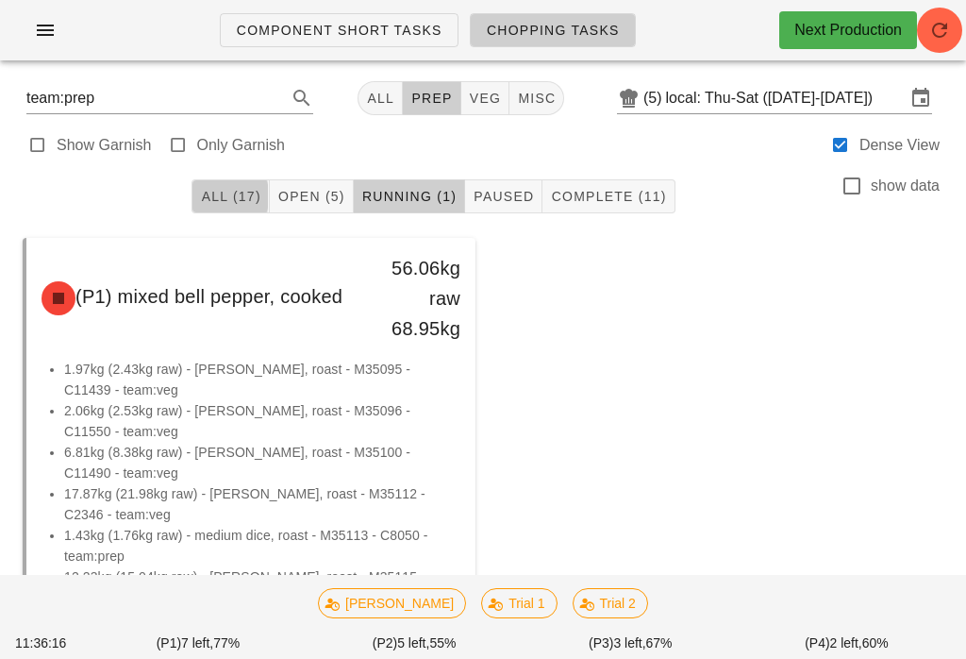
click at [225, 198] on span "All (17)" at bounding box center [230, 196] width 60 height 15
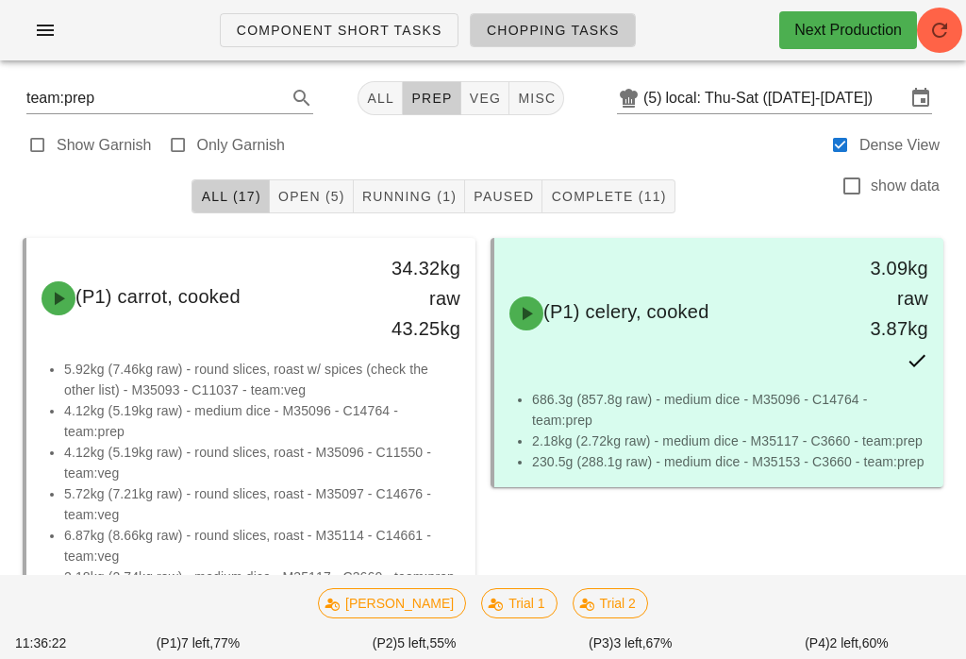
click at [303, 195] on span "Open (5)" at bounding box center [311, 196] width 68 height 15
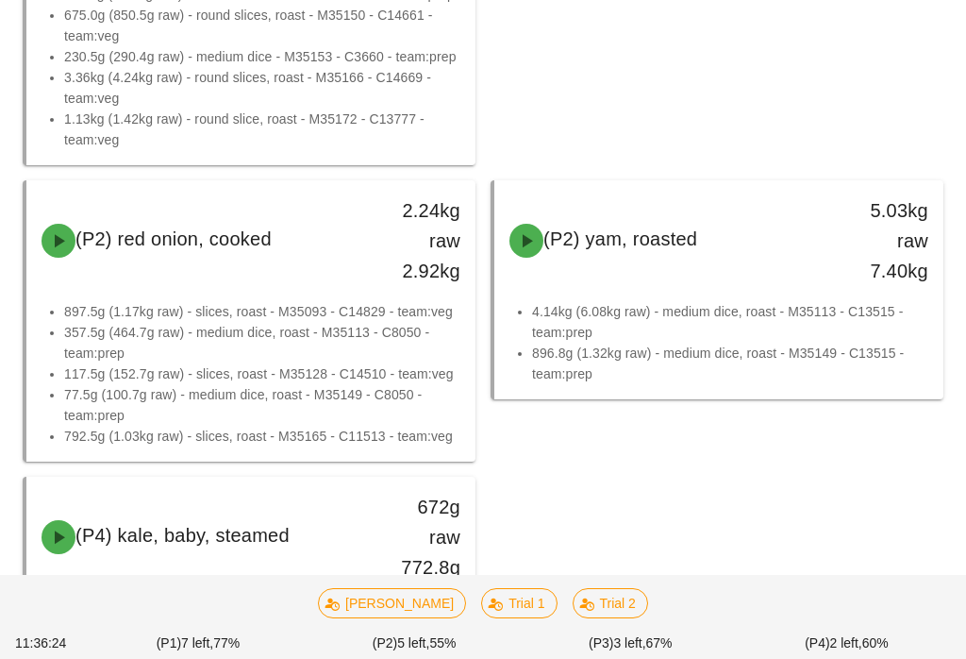
scroll to position [663, 0]
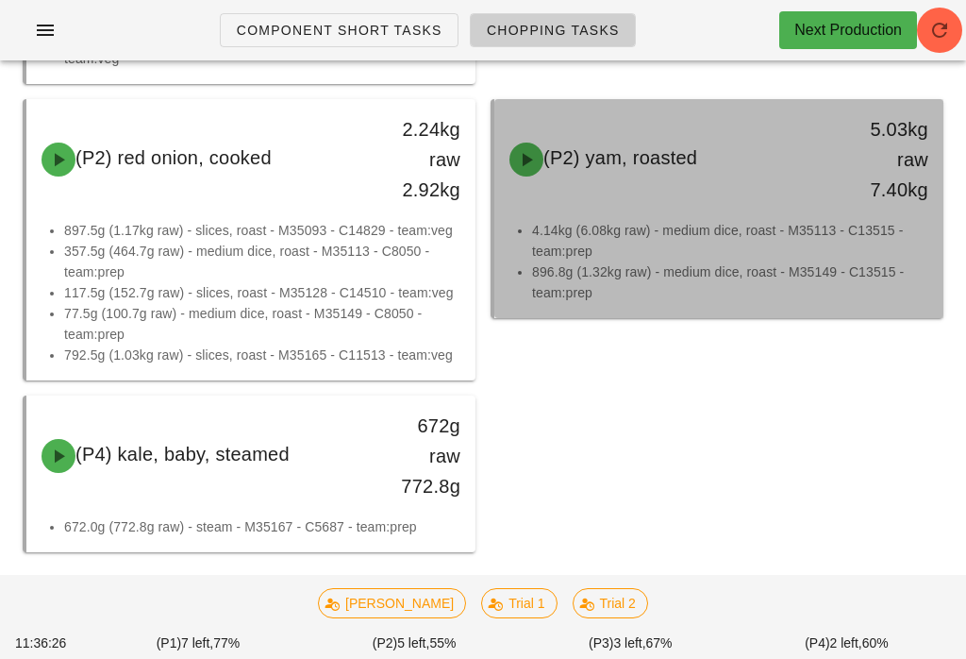
click at [783, 213] on div "(P2) yam, roasted 5.03kg raw 7.40kg" at bounding box center [719, 159] width 442 height 113
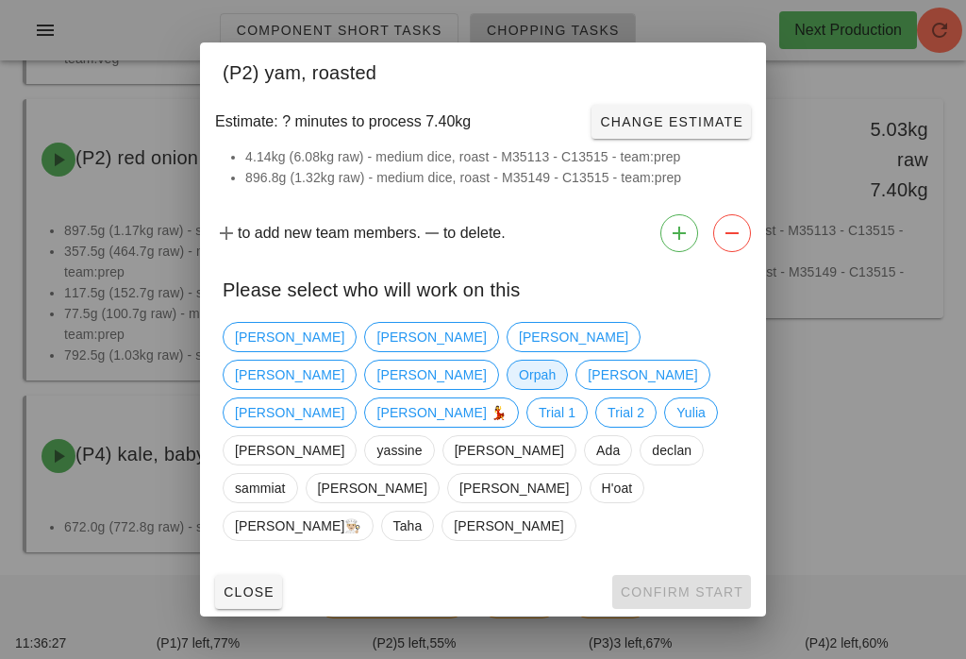
click at [556, 382] on span "Orpah" at bounding box center [537, 374] width 37 height 28
click at [700, 575] on button "Confirm Start" at bounding box center [681, 592] width 139 height 34
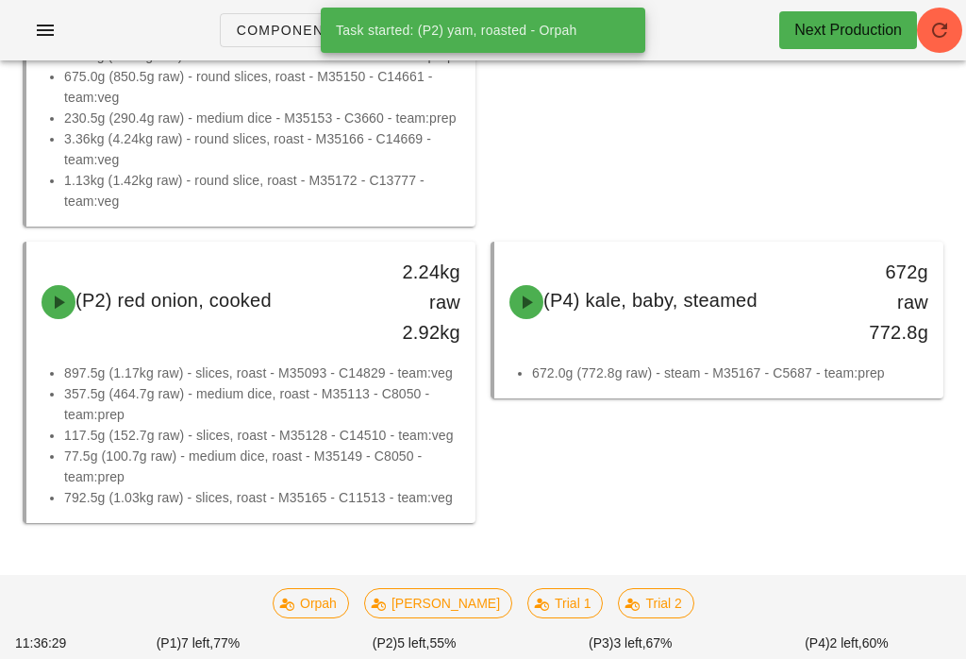
scroll to position [492, 0]
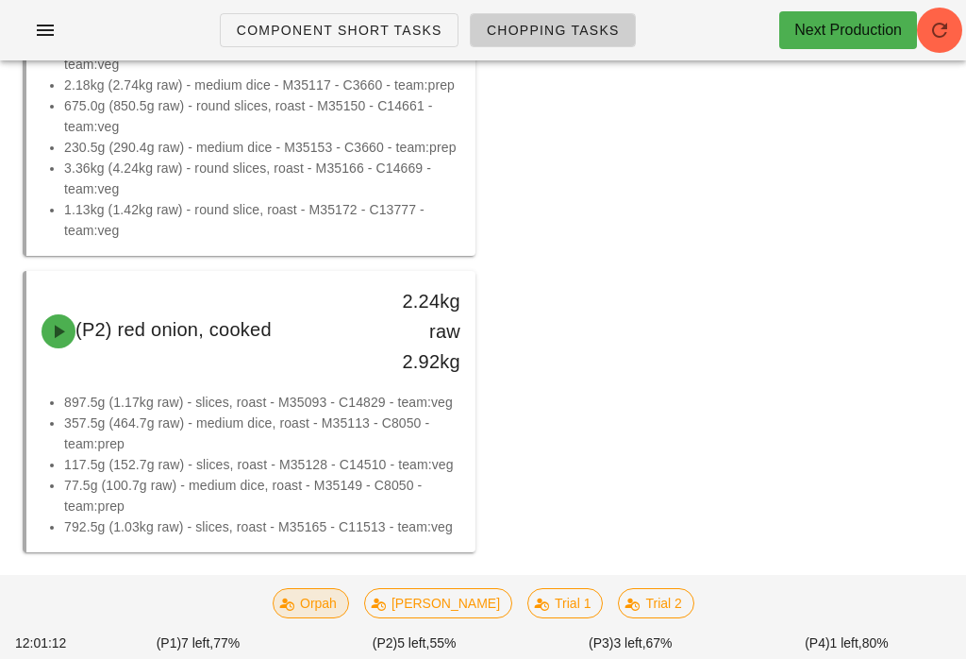
click at [336, 617] on span "Orpah" at bounding box center [311, 603] width 52 height 28
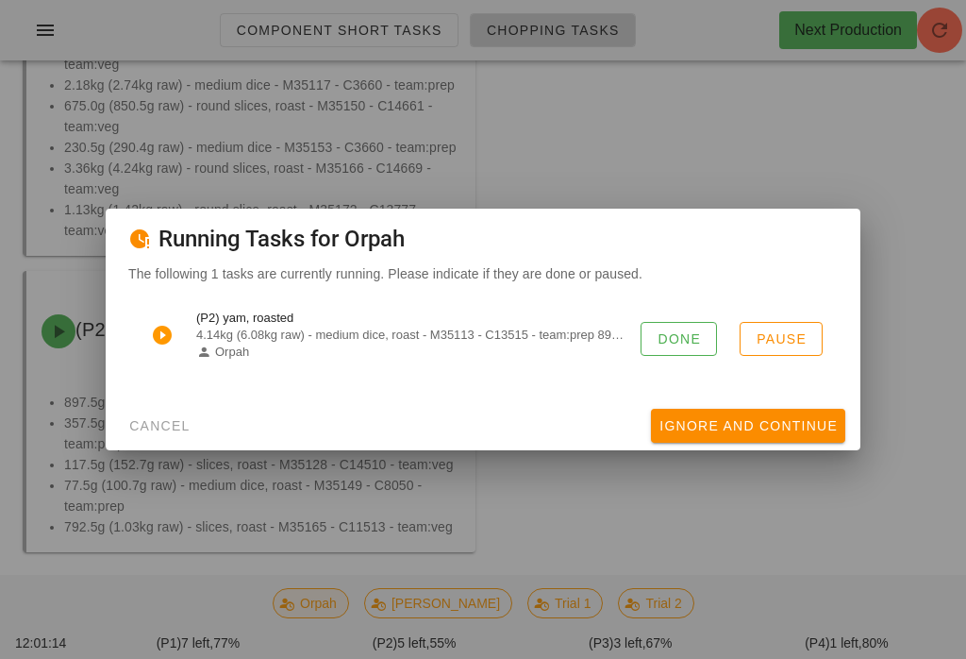
click at [668, 340] on button "Done" at bounding box center [679, 339] width 76 height 34
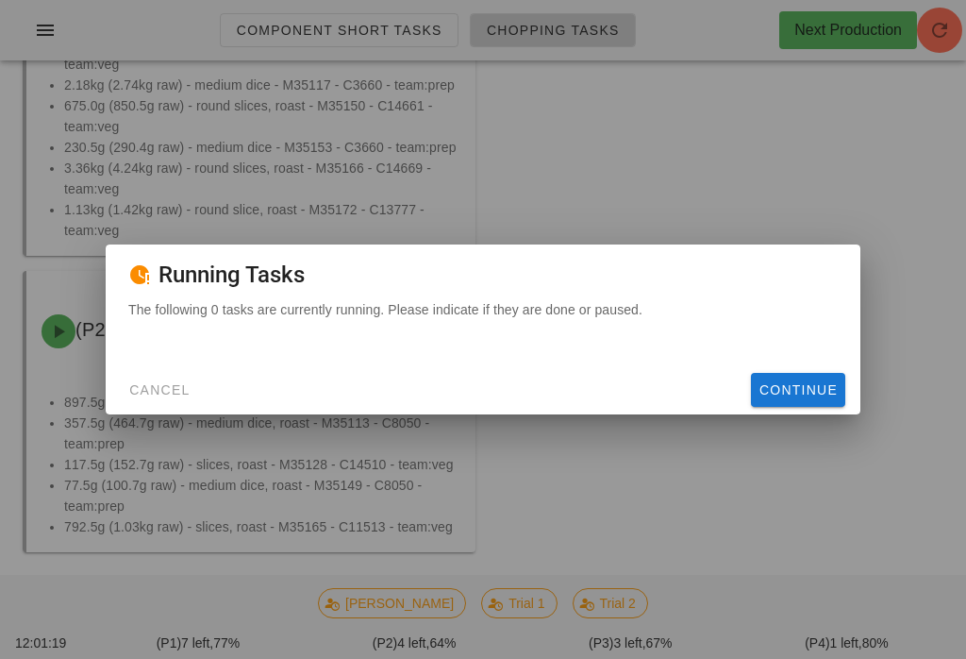
click at [166, 397] on span "Cancel" at bounding box center [159, 389] width 62 height 15
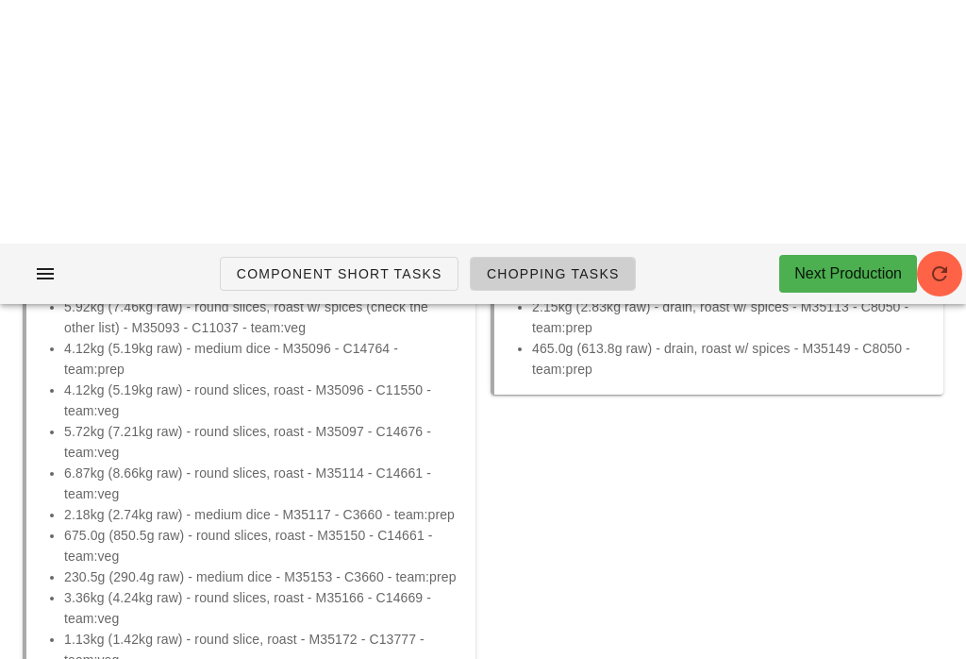
scroll to position [0, 0]
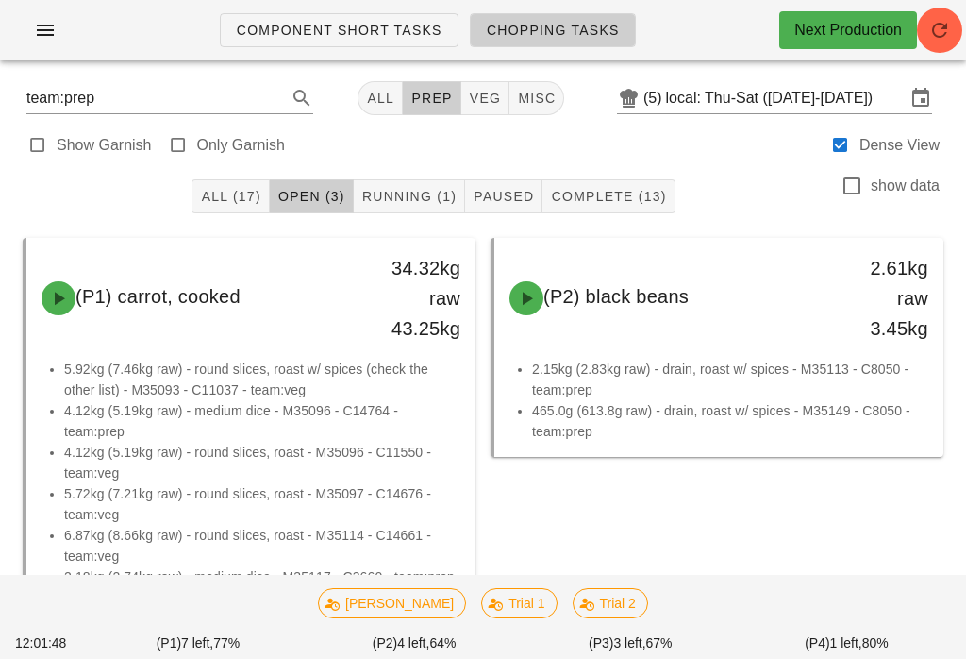
click at [341, 92] on div "team:prep All prep veg misc (5) local: Thu-Sat ([DATE]-[DATE])" at bounding box center [483, 97] width 944 height 45
click at [371, 82] on button "All" at bounding box center [380, 98] width 45 height 34
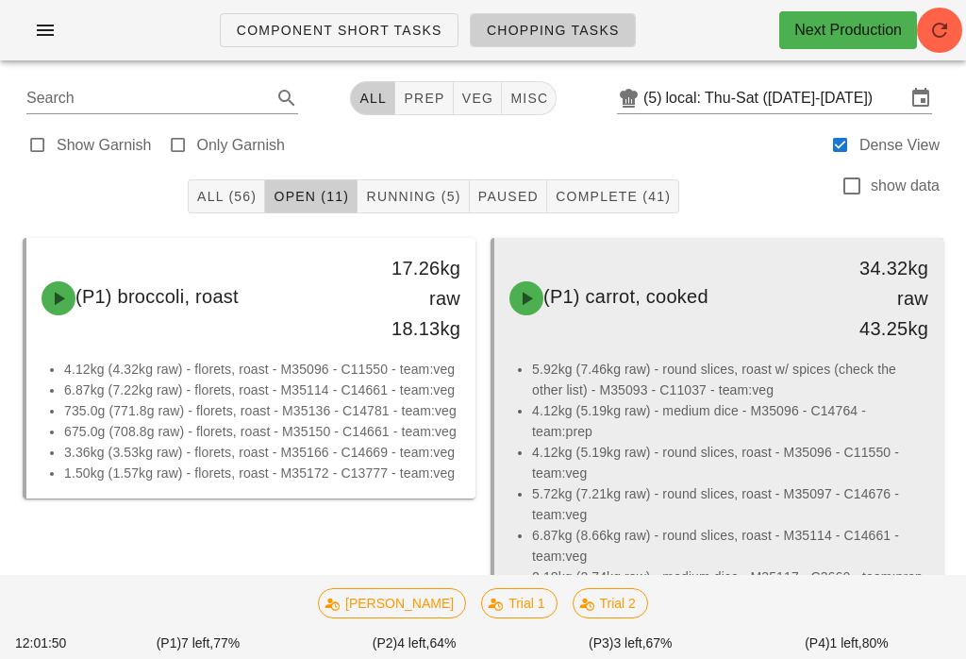
click at [684, 377] on li "5.92kg (7.46kg raw) - round slices, roast w/ spices (check the other list) - M3…" at bounding box center [730, 380] width 396 height 42
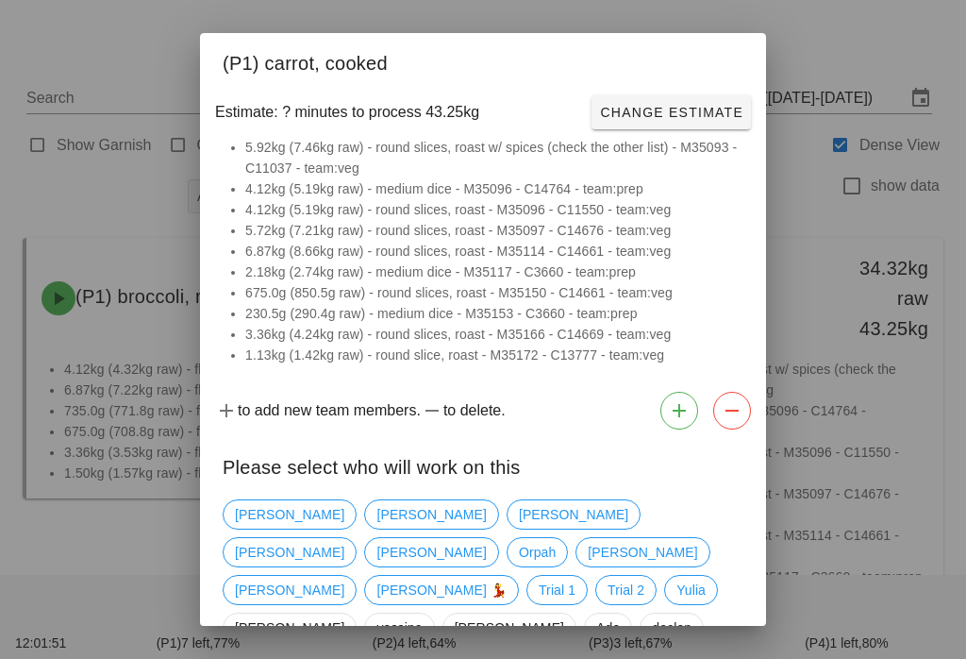
scroll to position [1226, 0]
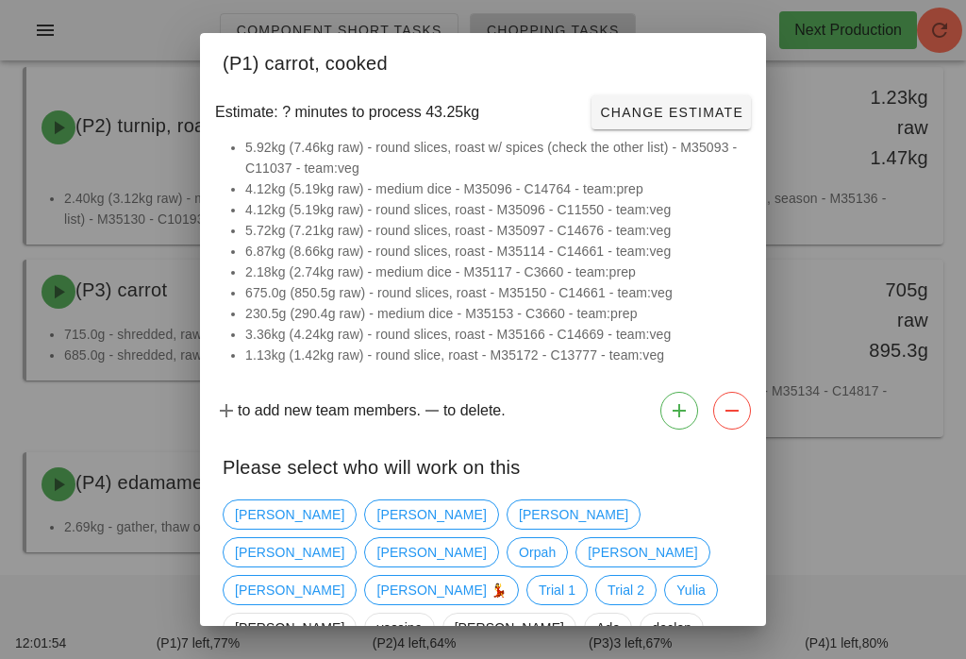
click at [910, 543] on div at bounding box center [483, 329] width 966 height 659
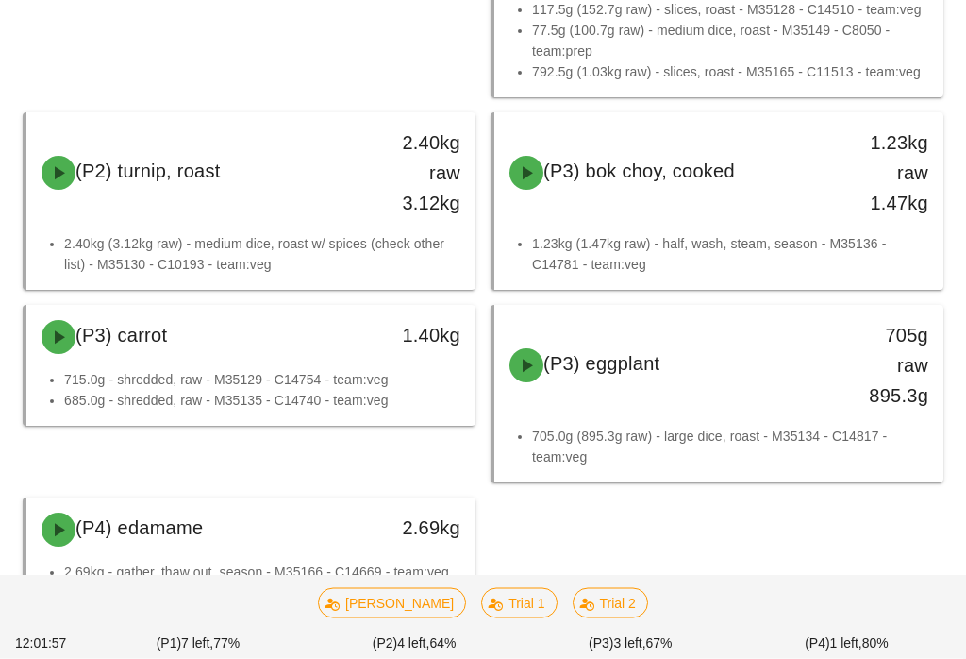
scroll to position [1180, 0]
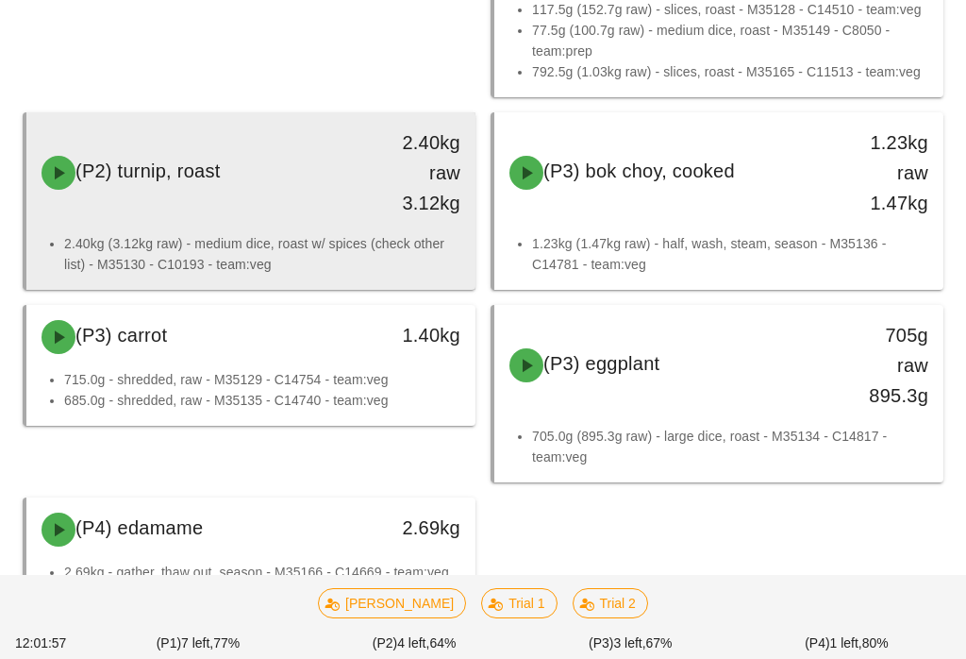
click at [286, 190] on div "(P2) turnip, roast" at bounding box center [195, 172] width 331 height 57
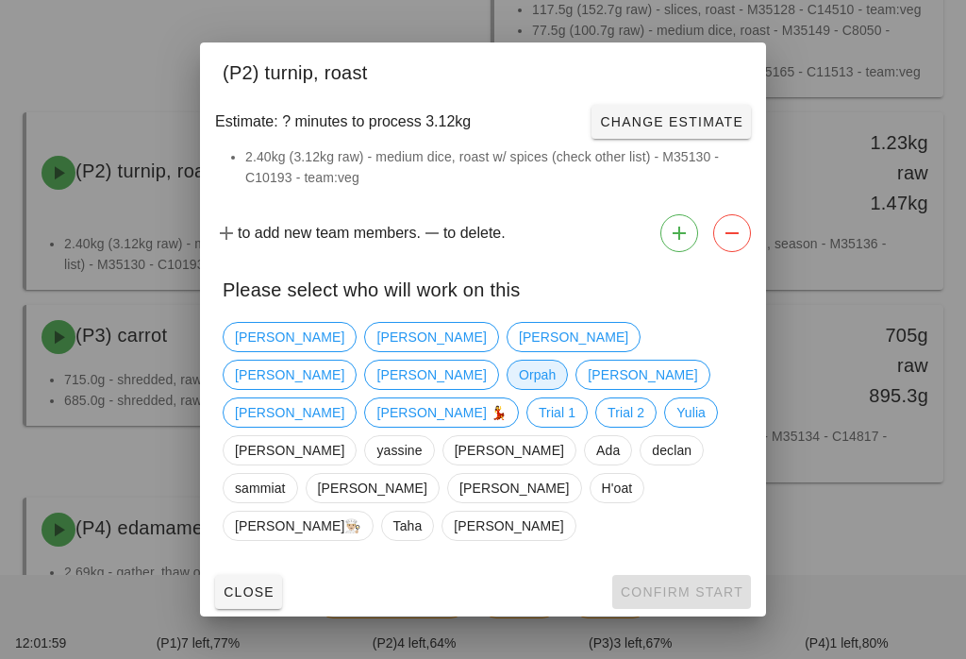
click at [556, 375] on span "Orpah" at bounding box center [537, 374] width 37 height 28
click at [693, 584] on span "Confirm Start" at bounding box center [682, 591] width 124 height 15
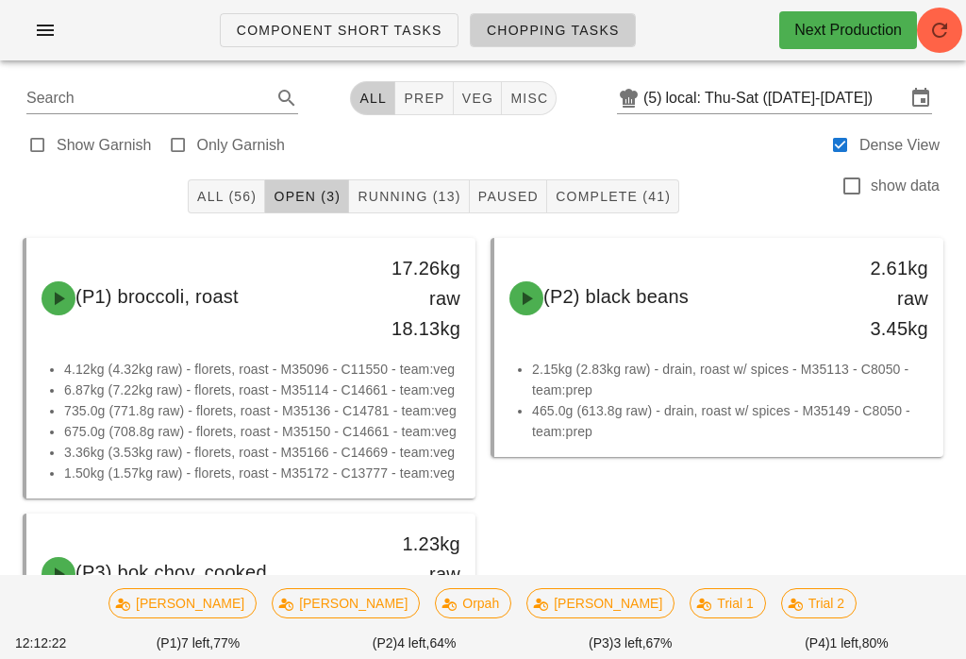
click at [391, 180] on button "Running (13)" at bounding box center [409, 196] width 120 height 34
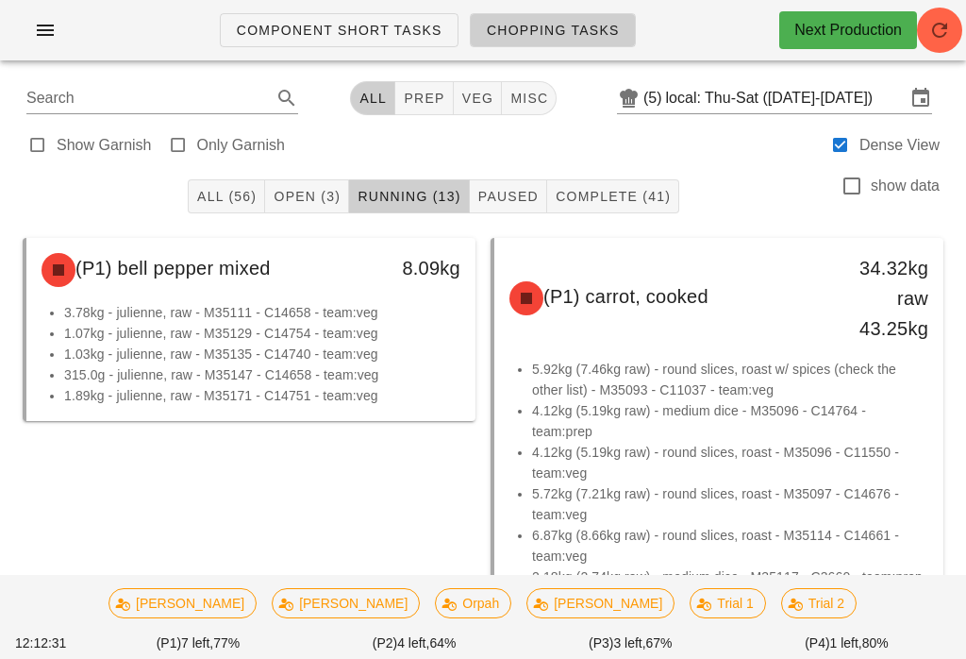
click at [514, 192] on span "Paused" at bounding box center [507, 196] width 61 height 15
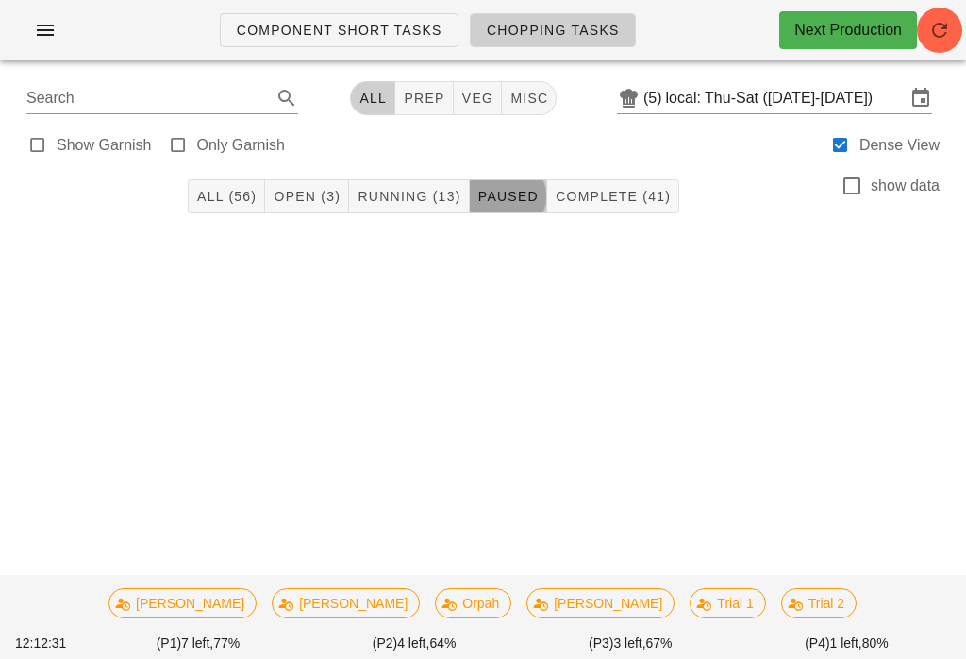
click at [628, 191] on span "Complete (41)" at bounding box center [613, 196] width 116 height 15
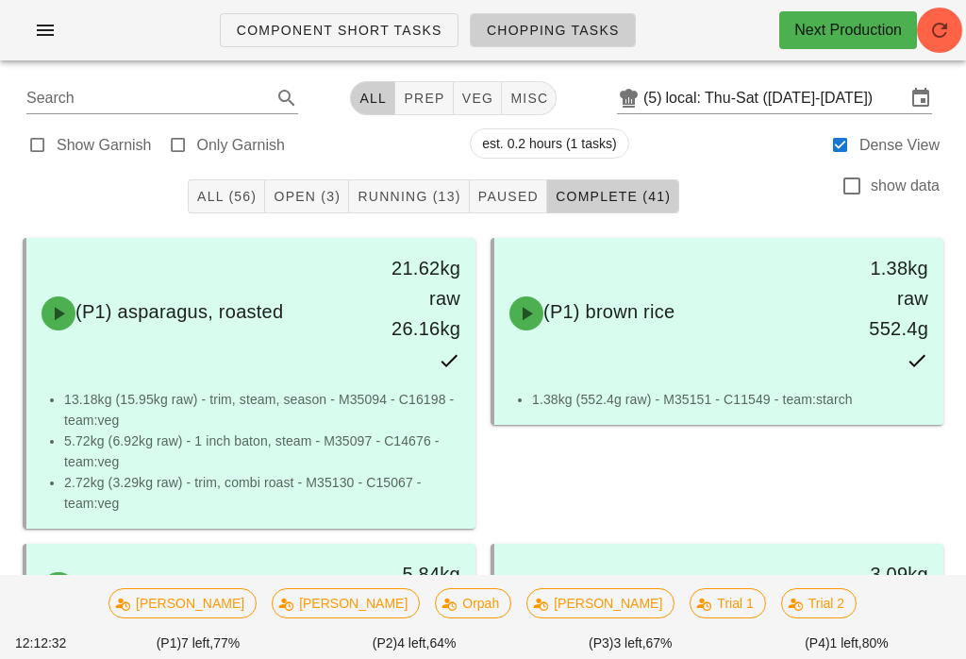
click at [635, 189] on span "Complete (41)" at bounding box center [613, 196] width 116 height 15
click at [465, 92] on span "veg" at bounding box center [477, 98] width 33 height 15
type input "team:veg"
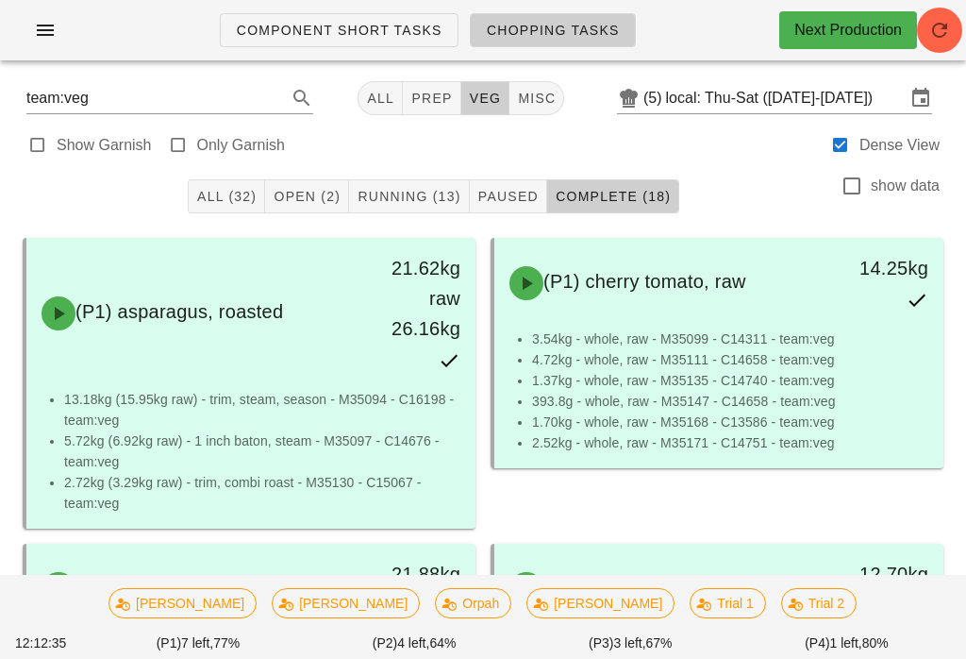
click at [441, 201] on span "Running (13)" at bounding box center [409, 196] width 104 height 15
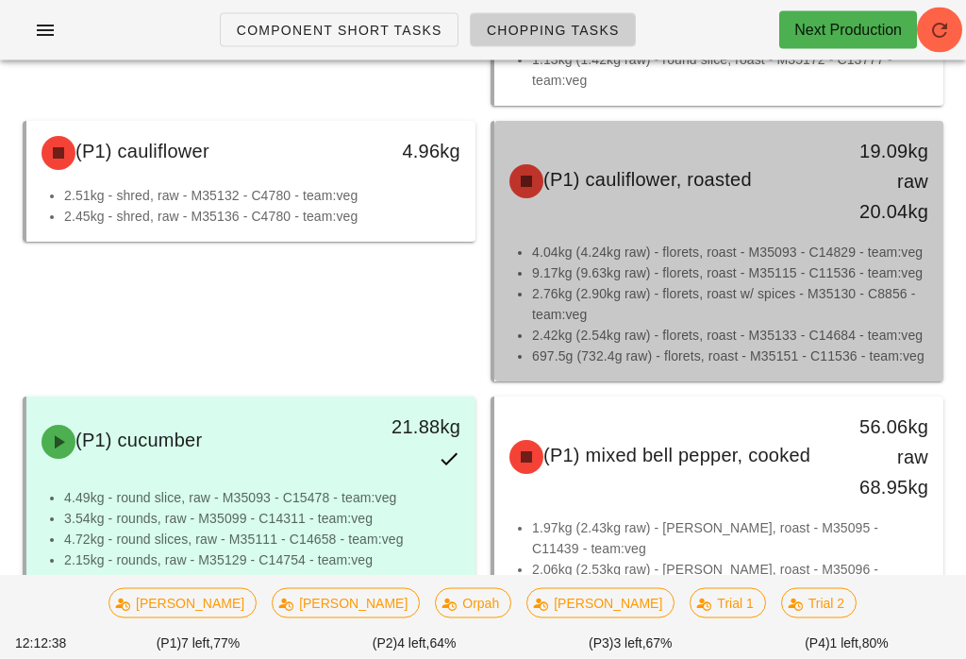
scroll to position [642, 0]
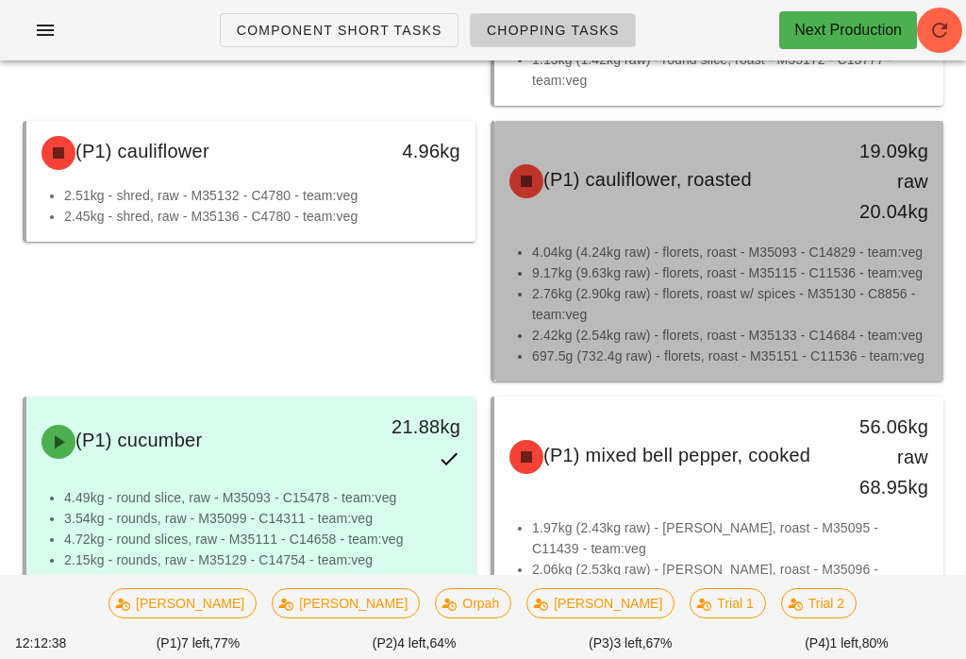
click at [690, 276] on li "9.17kg (9.63kg raw) - florets, roast - M35115 - C11536 - team:veg" at bounding box center [730, 272] width 396 height 21
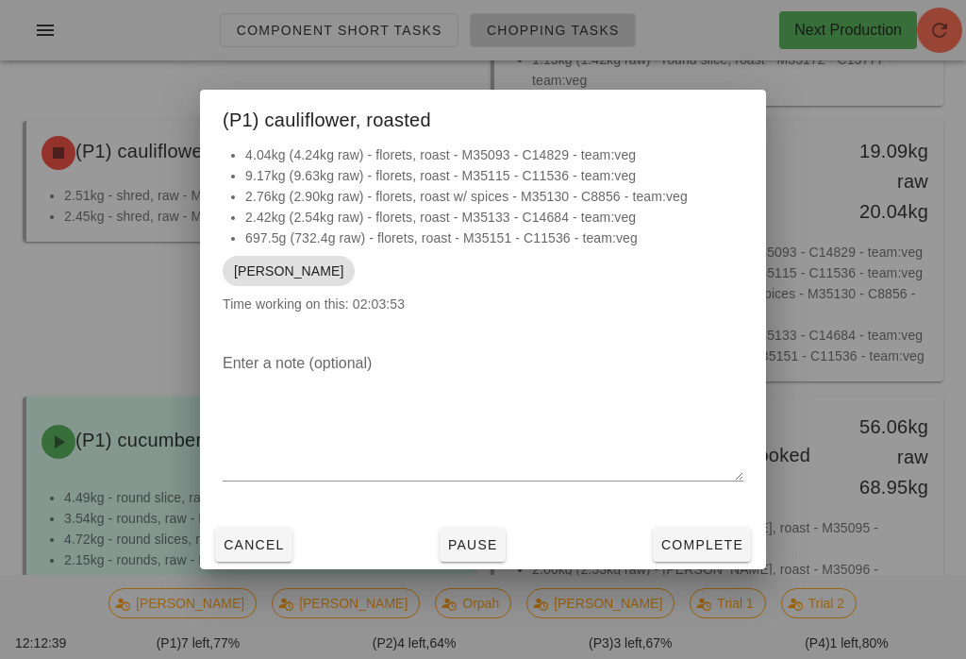
click at [710, 549] on span "Complete" at bounding box center [701, 544] width 83 height 15
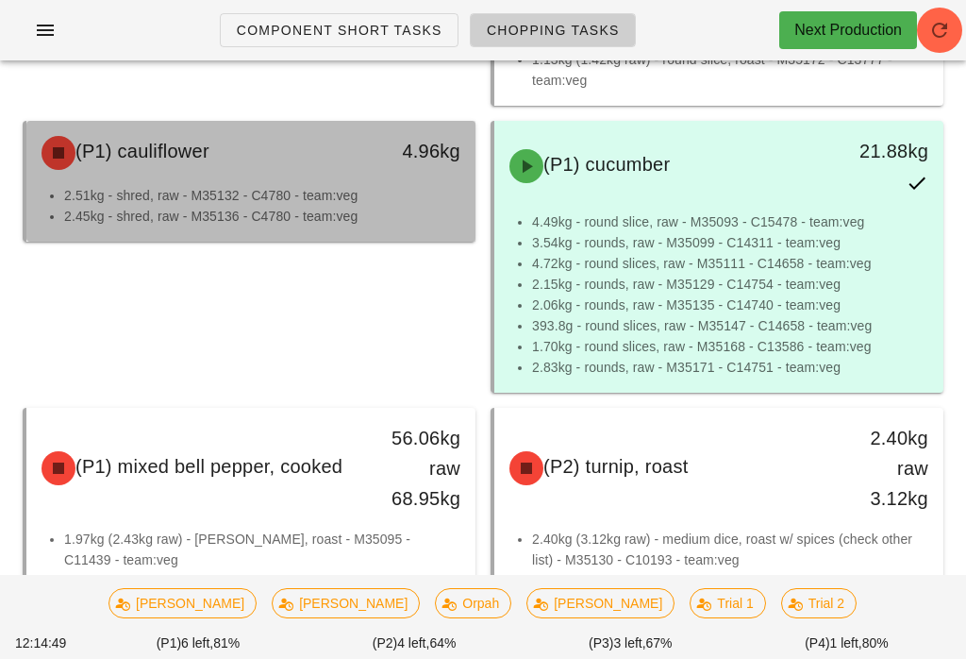
click at [372, 211] on li "2.45kg - shred, raw - M35136 - C4780 - team:veg" at bounding box center [262, 216] width 396 height 21
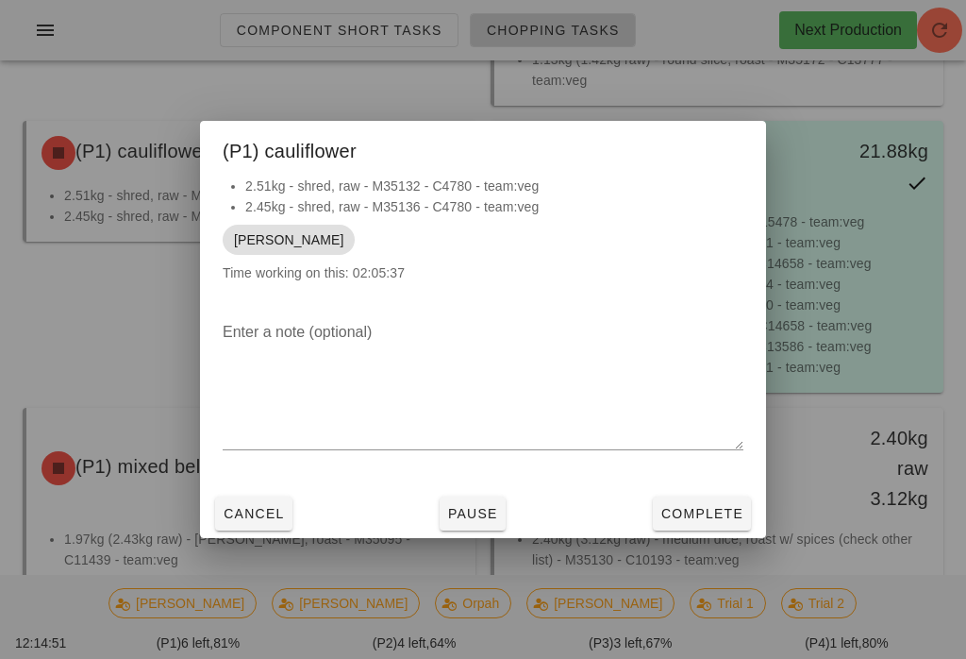
click at [478, 513] on span "Pause" at bounding box center [472, 513] width 51 height 15
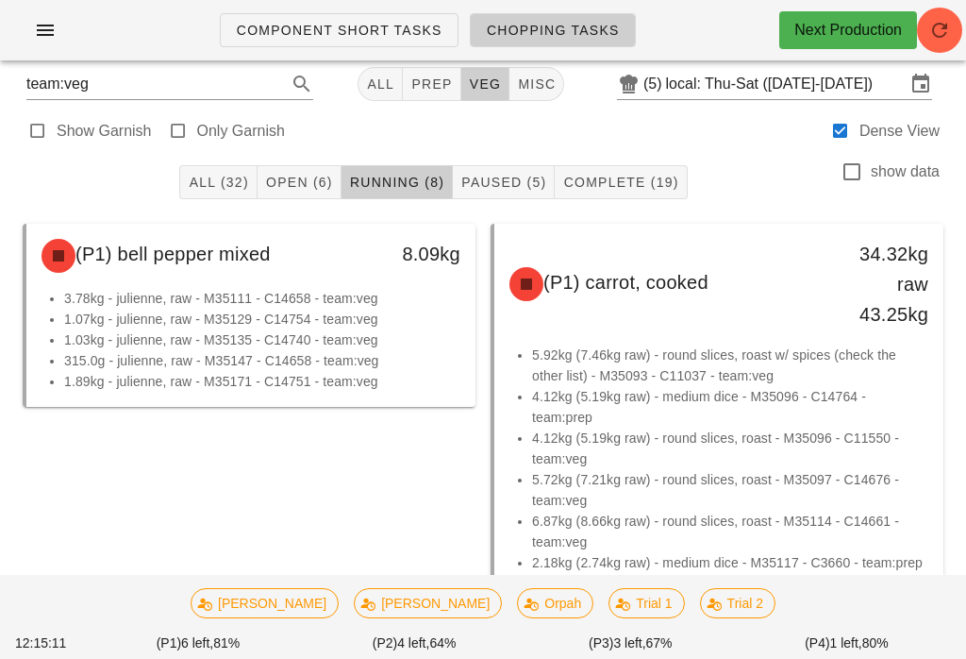
scroll to position [24, 0]
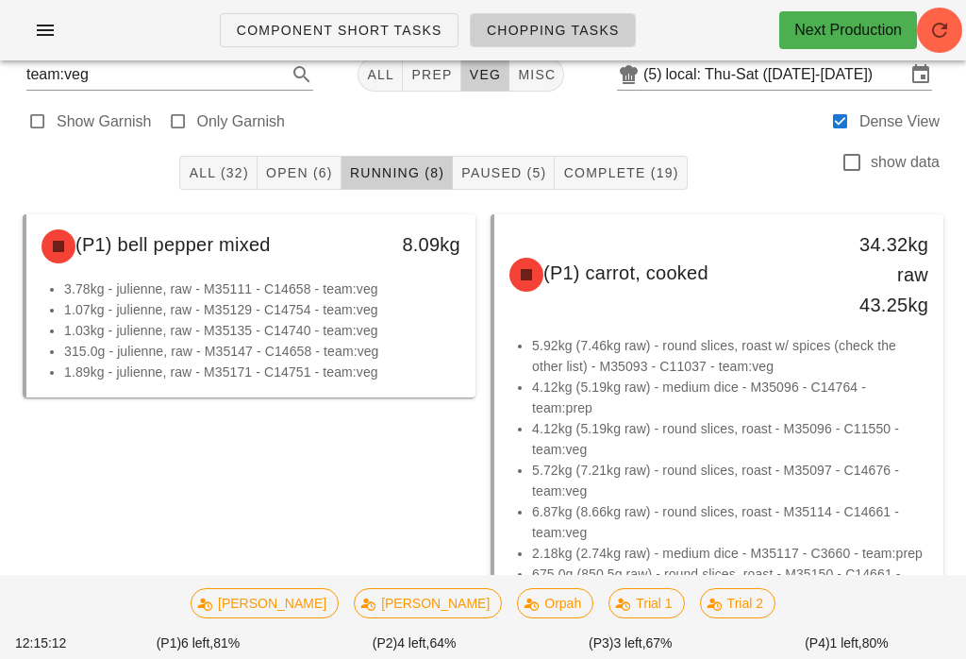
click at [322, 189] on button "Open (6)" at bounding box center [300, 173] width 84 height 34
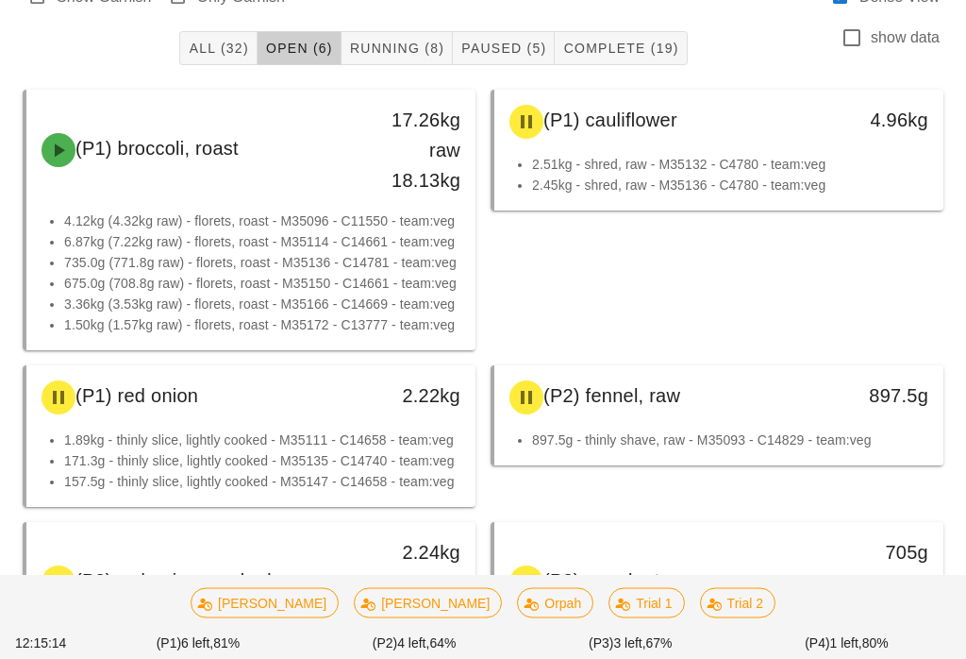
scroll to position [148, 0]
click at [529, 617] on span "Orpah" at bounding box center [555, 603] width 52 height 28
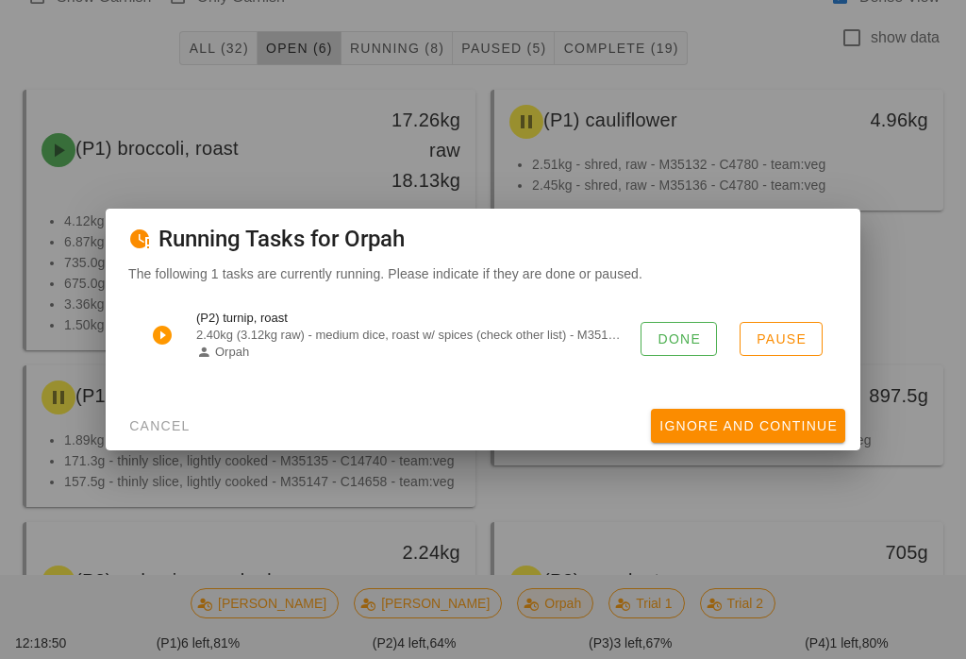
click at [671, 346] on span "Done" at bounding box center [679, 338] width 44 height 15
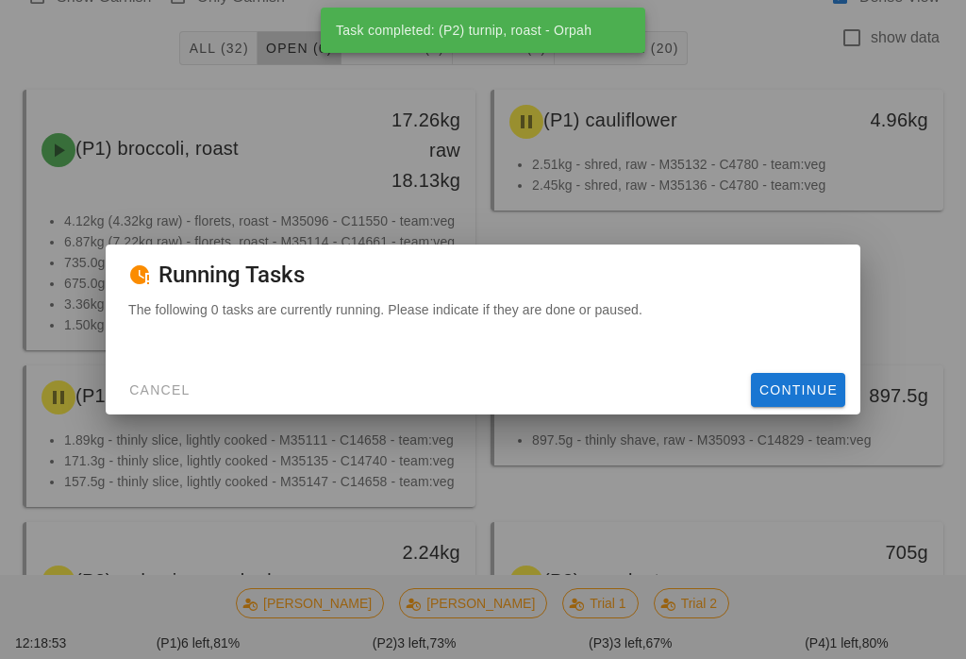
click at [159, 397] on span "Cancel" at bounding box center [159, 389] width 62 height 15
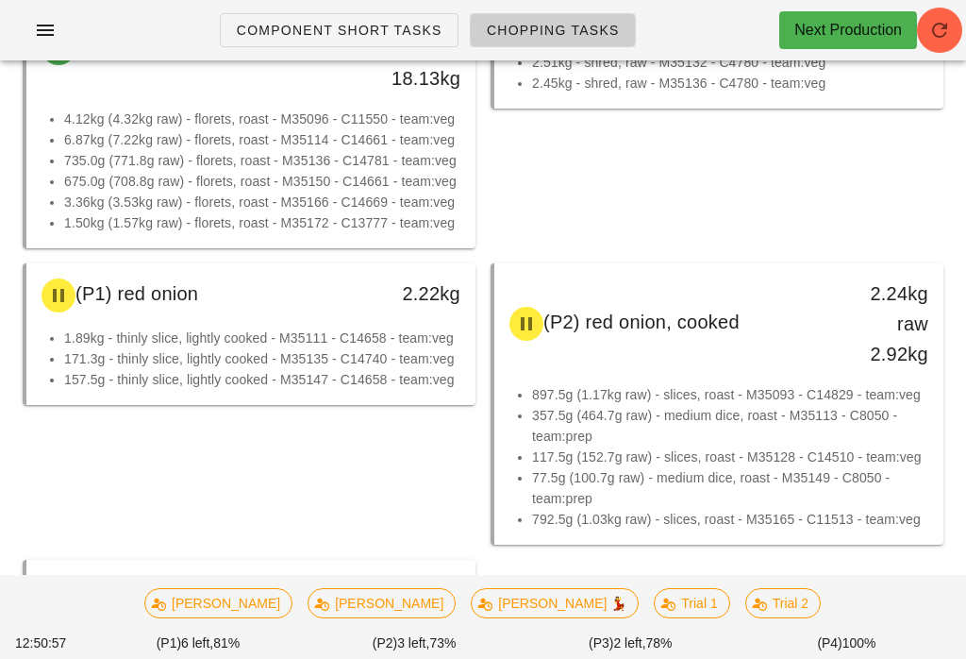
scroll to position [124, 0]
